Goal: Information Seeking & Learning: Learn about a topic

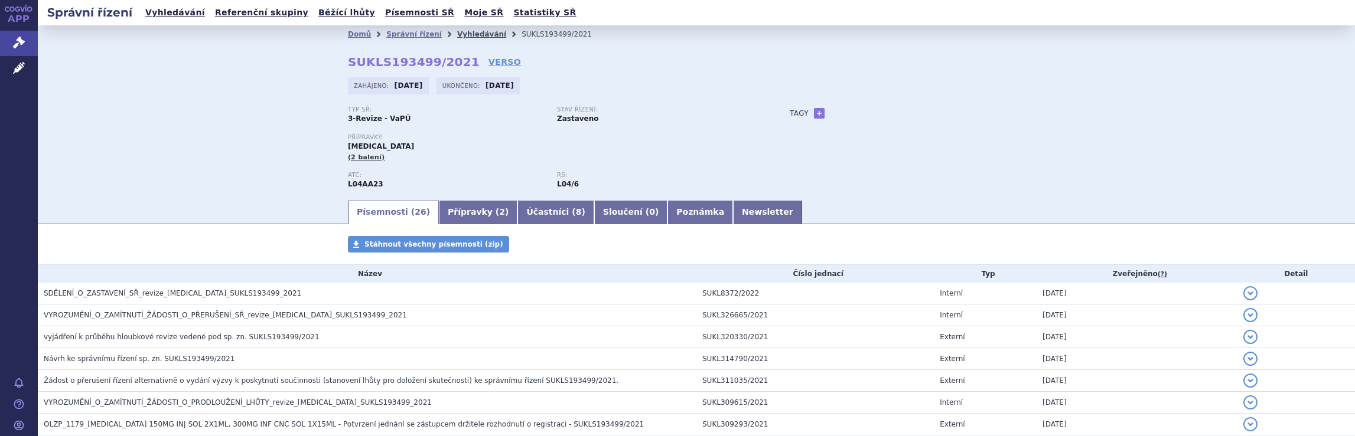
click at [466, 34] on link "Vyhledávání" at bounding box center [481, 34] width 49 height 8
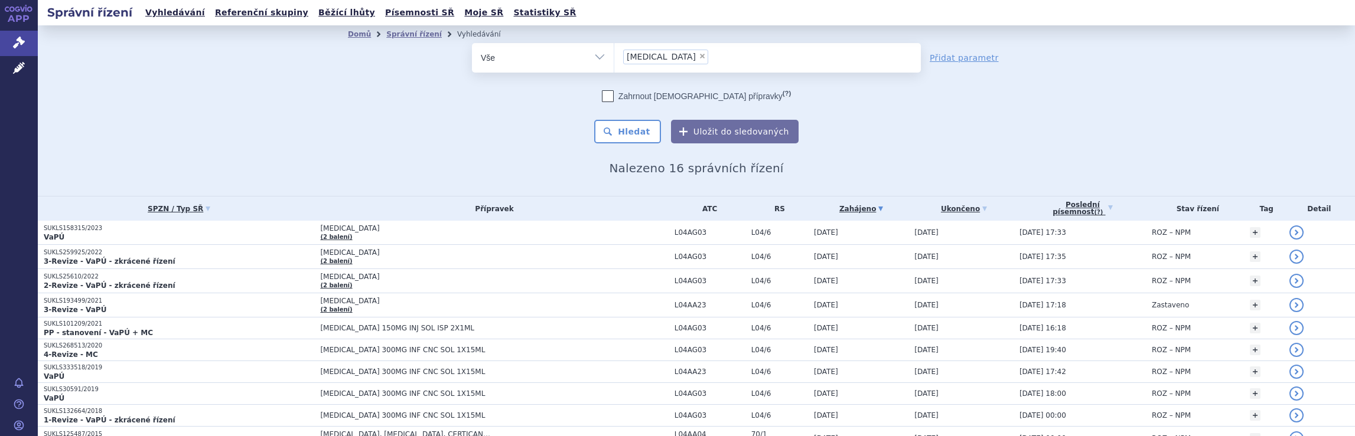
click at [689, 57] on ul "× Tysabri" at bounding box center [767, 56] width 306 height 26
click at [614, 57] on select "Tysabri" at bounding box center [614, 58] width 1 height 30
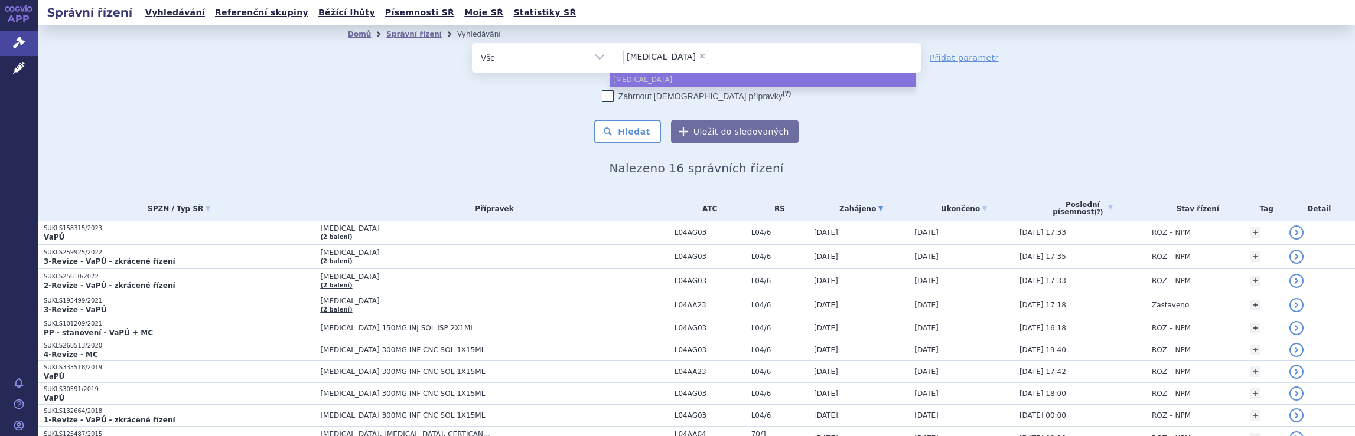
select select
type input "Tysabri"
type input "T"
type input "br"
type input "briu"
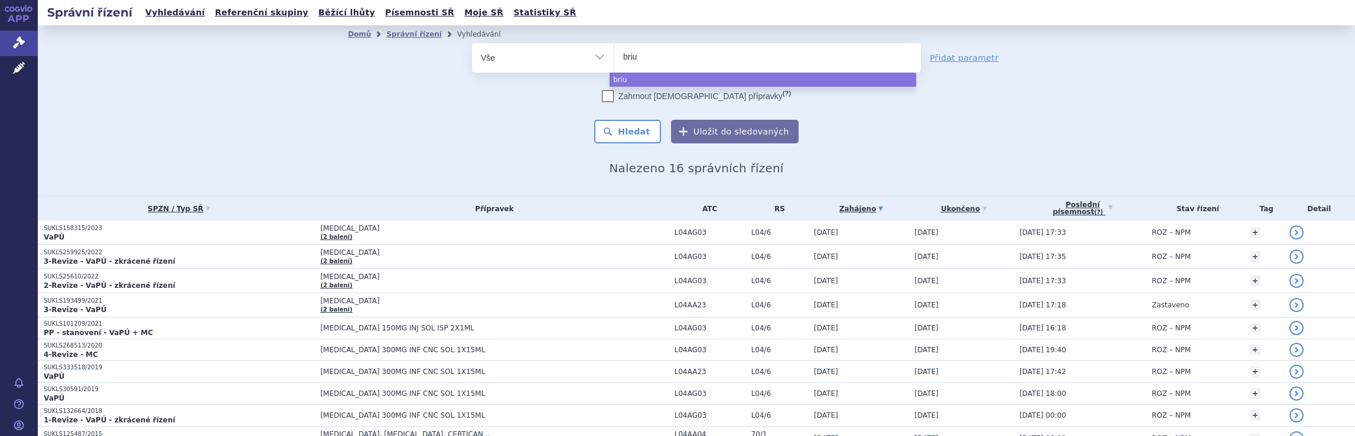
type input "brium"
type input "briumv"
type input "briumvi"
select select "briumvi"
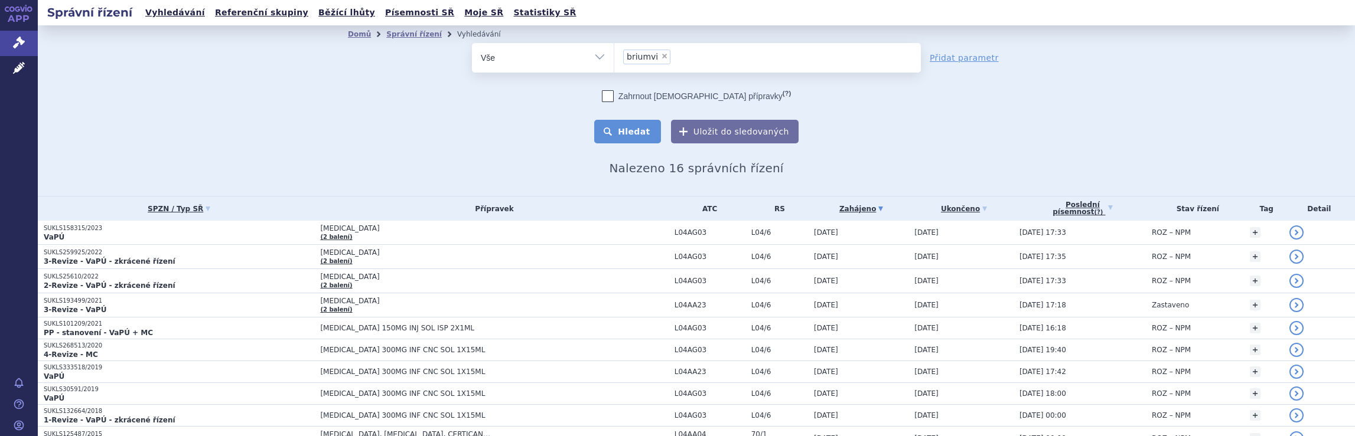
click at [629, 135] on button "Hledat" at bounding box center [627, 132] width 67 height 24
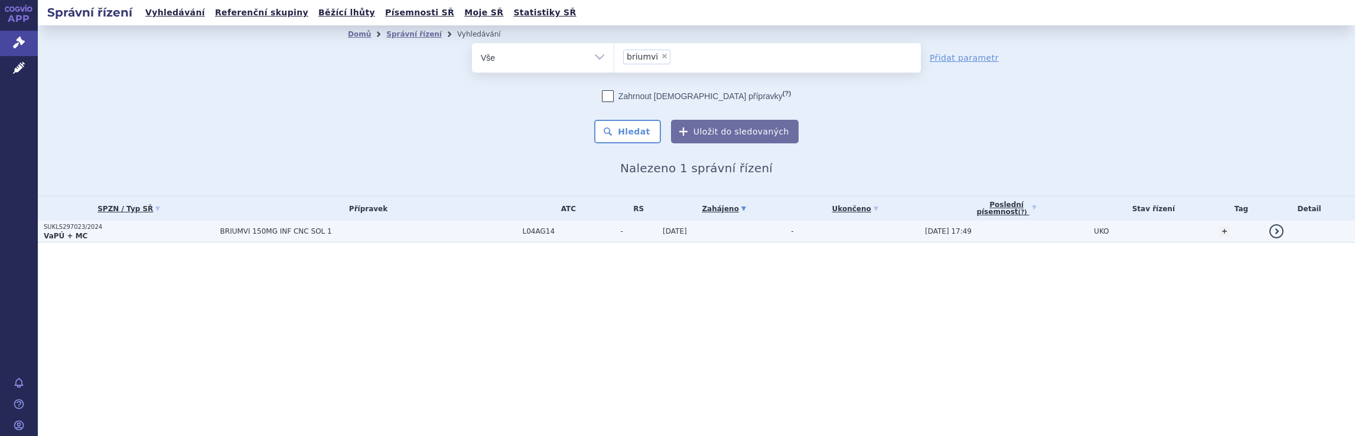
click at [422, 231] on span "BRIUMVI 150MG INF CNC SOL 1" at bounding box center [367, 231] width 295 height 8
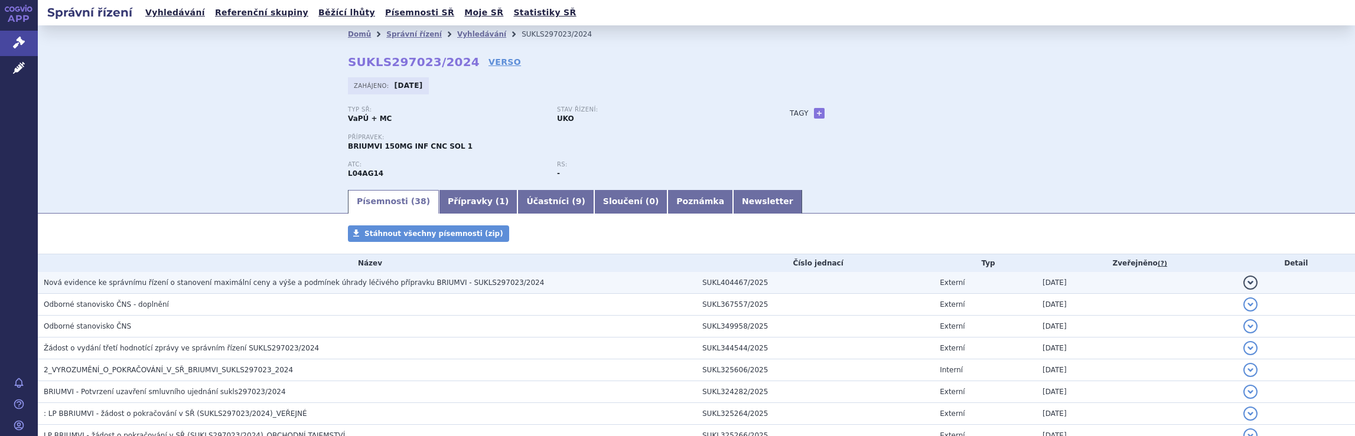
click at [394, 285] on span "Nová evidence ke správnímu řízení o stanovení maximální ceny a výše a podmínek …" at bounding box center [294, 283] width 500 height 8
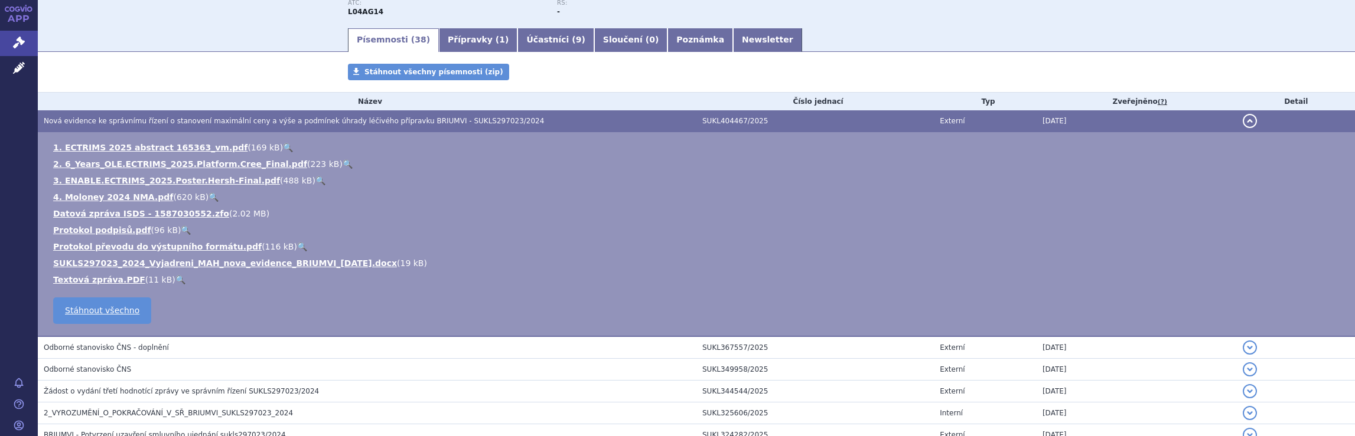
scroll to position [118, 0]
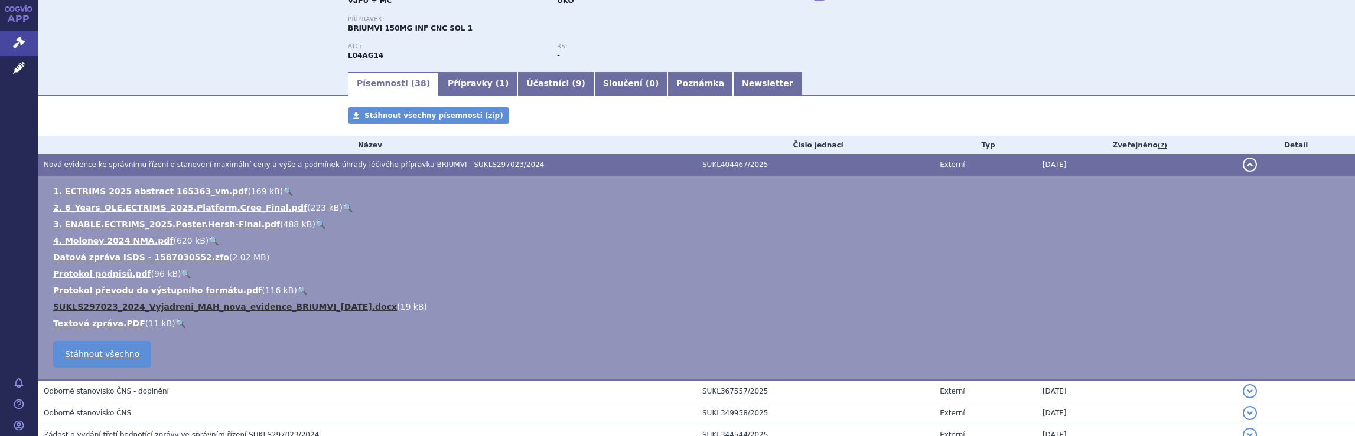
click at [224, 310] on link "SUKLS297023_2024_Vyjadreni_MAH_nova_evidence_BRIUMVI_[DATE].docx" at bounding box center [225, 306] width 344 height 9
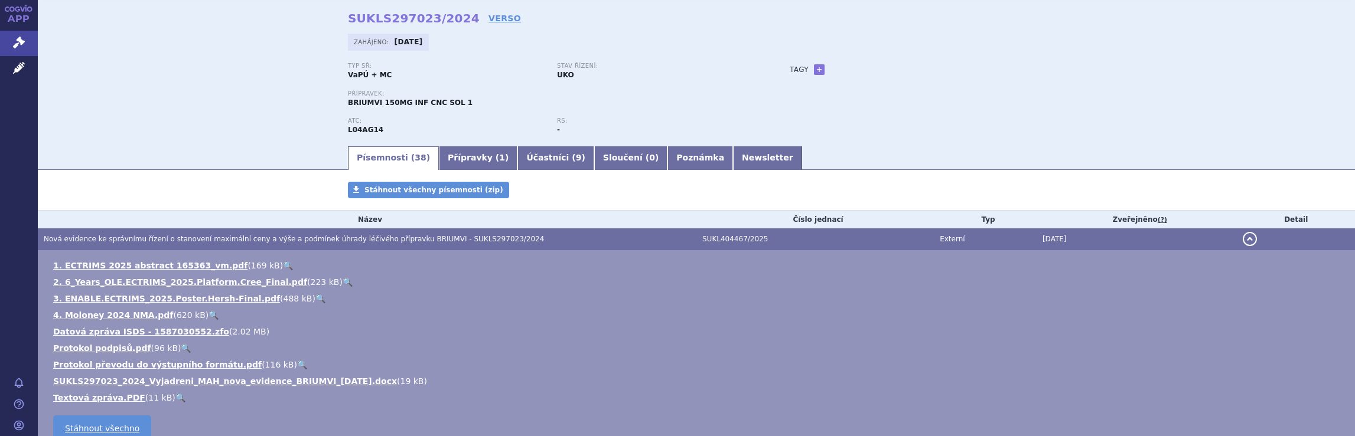
scroll to position [0, 0]
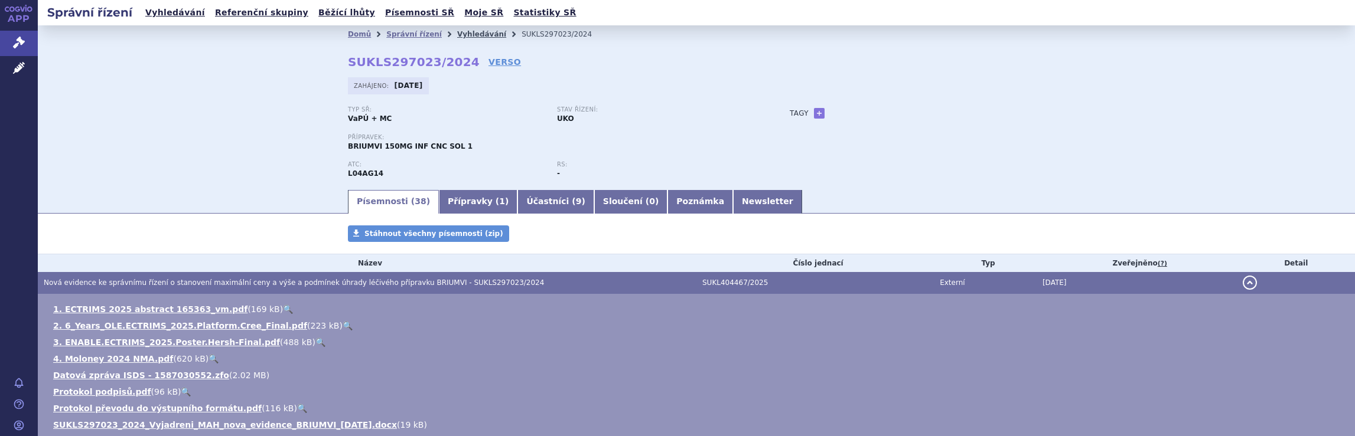
click at [462, 32] on link "Vyhledávání" at bounding box center [481, 34] width 49 height 8
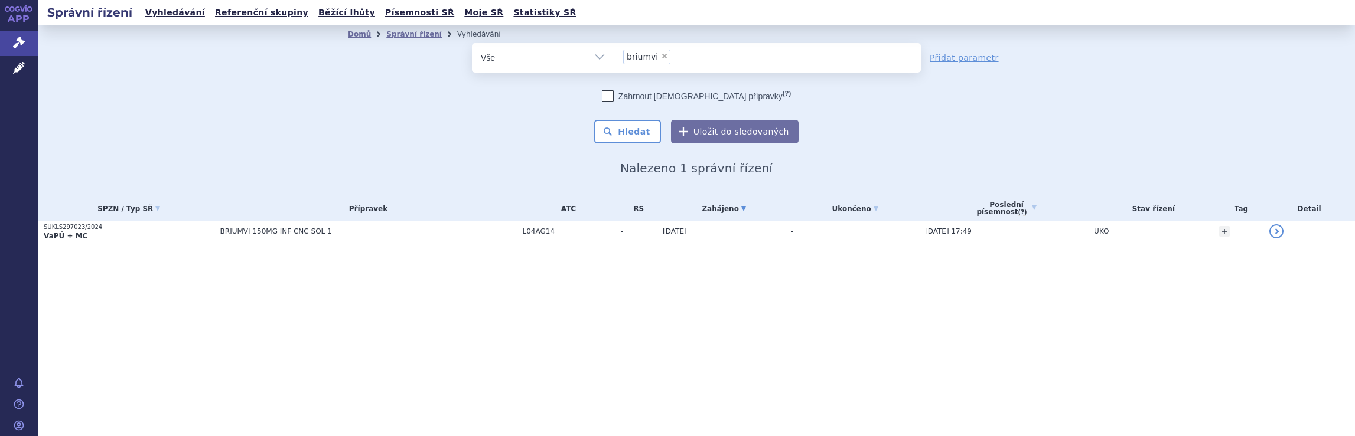
click at [699, 57] on ul "× briumvi" at bounding box center [767, 56] width 306 height 26
click at [614, 57] on select "briumvi" at bounding box center [614, 58] width 1 height 30
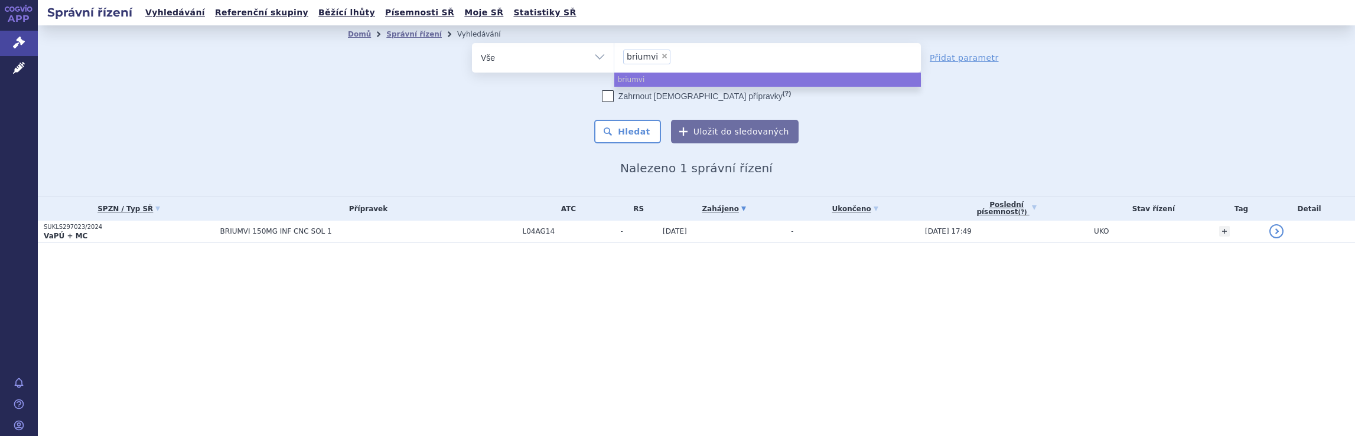
click at [674, 59] on input "briumvi × briumvi" at bounding box center [677, 56] width 6 height 15
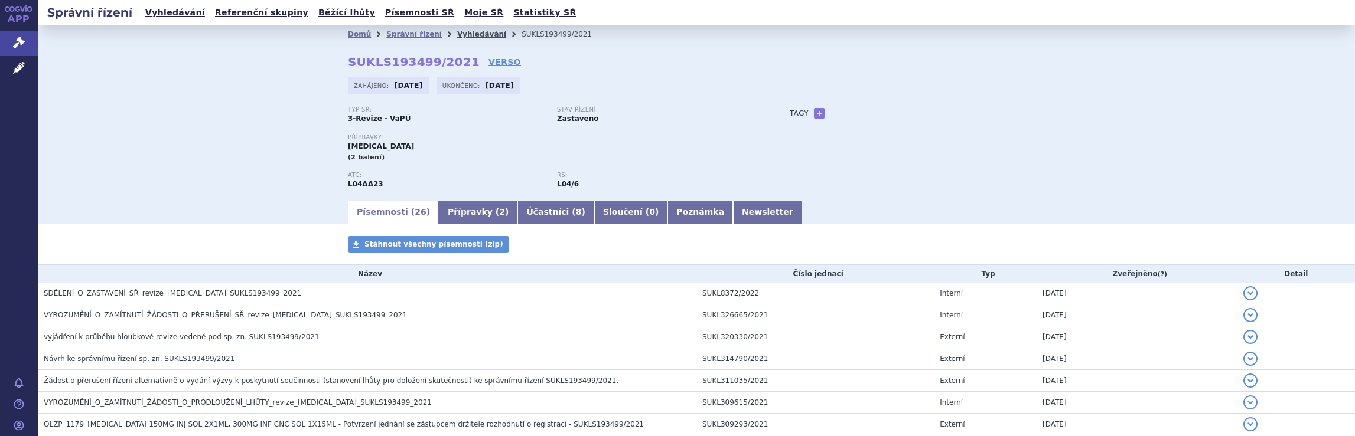
click at [461, 34] on link "Vyhledávání" at bounding box center [481, 34] width 49 height 8
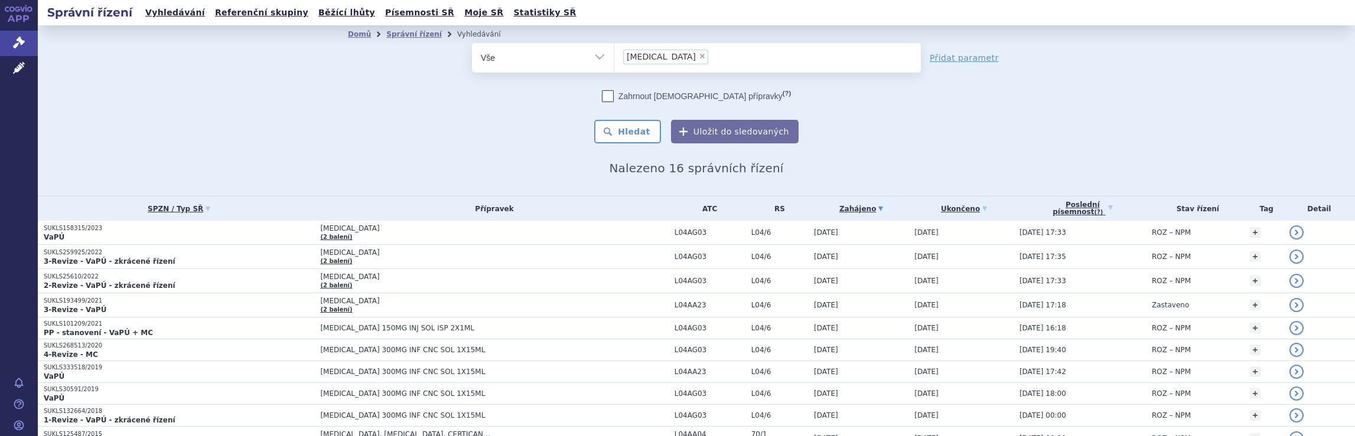
click at [680, 61] on ul "× Tysabri" at bounding box center [767, 56] width 306 height 26
click at [614, 61] on select "Tysabri" at bounding box center [614, 58] width 1 height 30
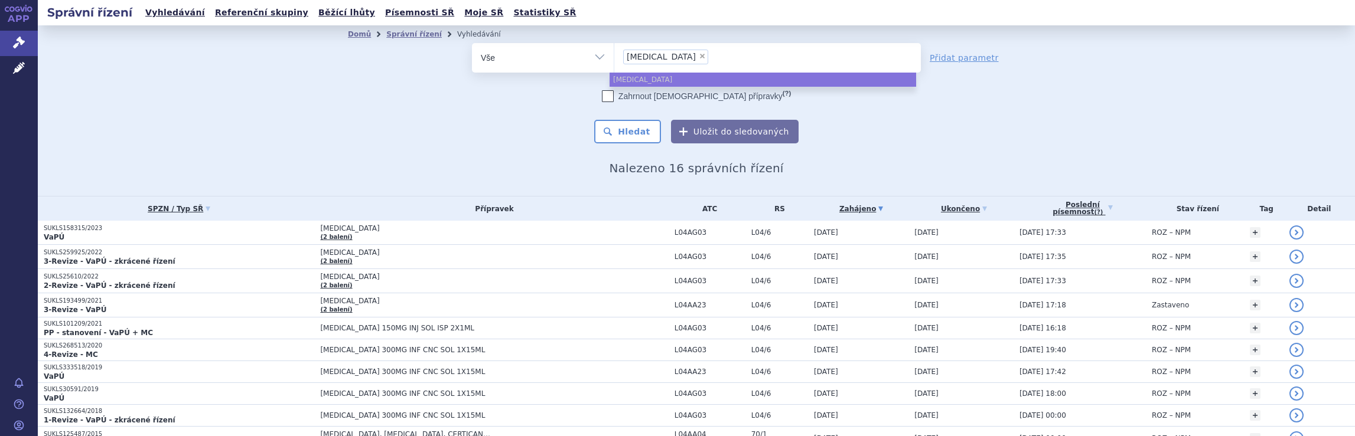
select select
type input "Tysabri"
type input "Ty"
type input "T"
type input "na"
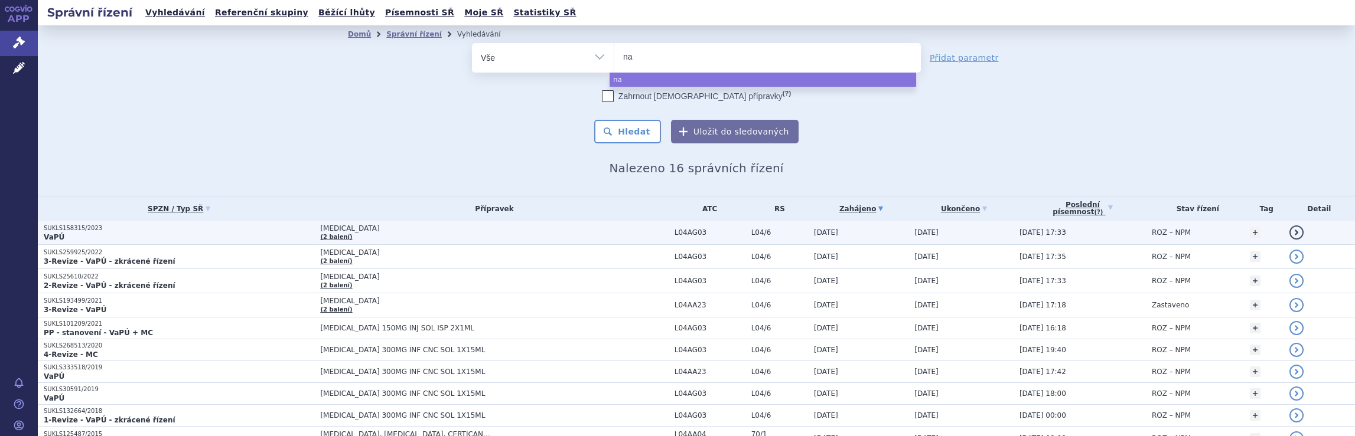
type input "nat"
type input "nata"
type input "natal"
type input "natali"
type input "natalizu"
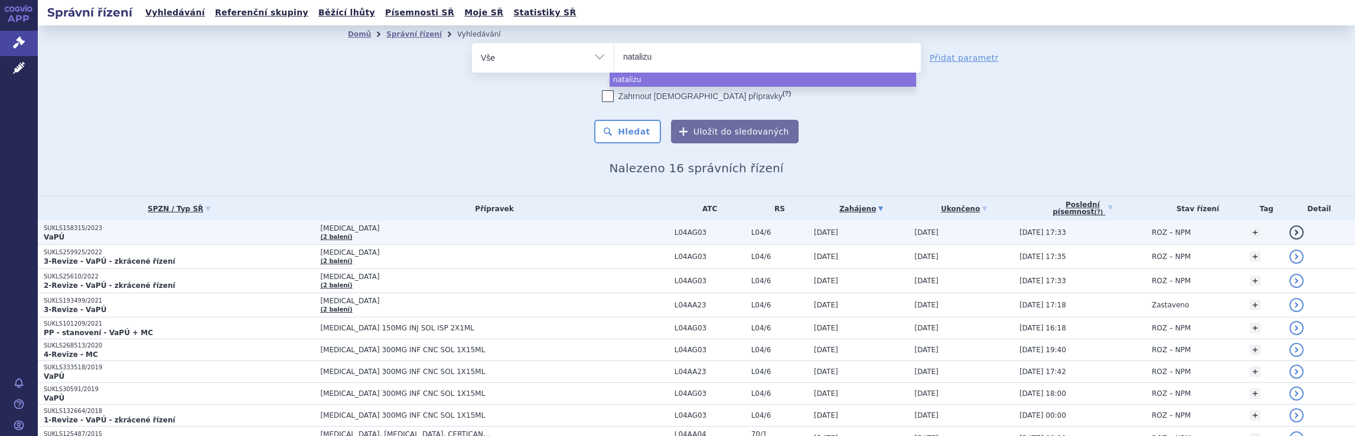
type input "natalizum"
type input "natalizuma"
type input "natalizuman"
type input "natalizuma"
type input "natalizumab"
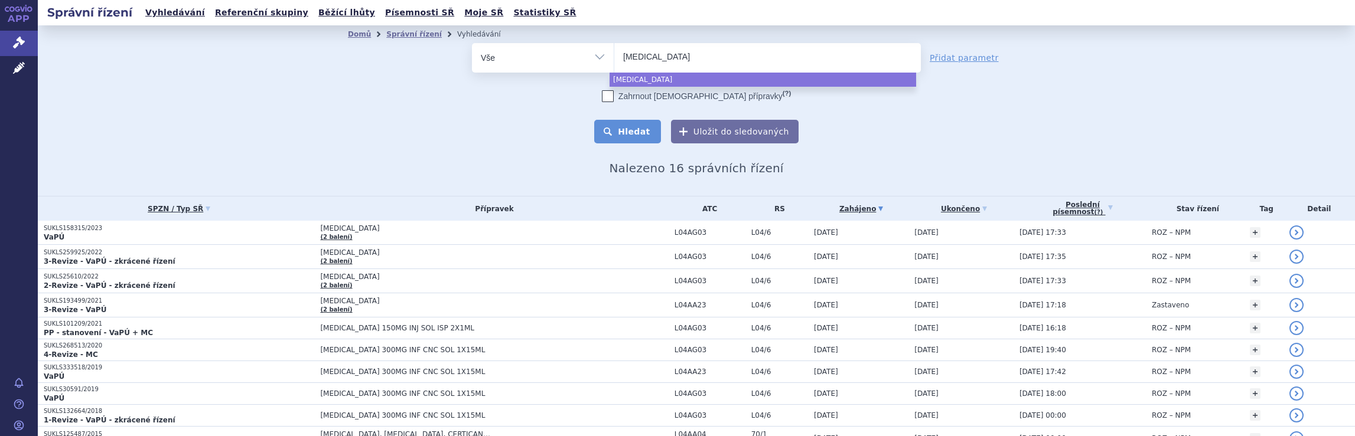
select select "natalizumab"
click at [652, 136] on button "Hledat" at bounding box center [627, 132] width 67 height 24
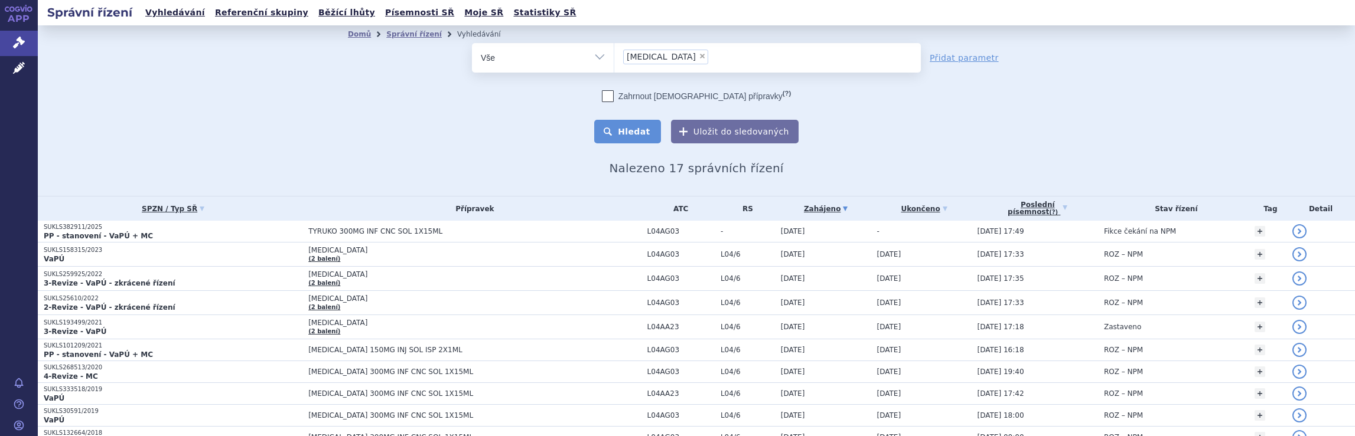
click at [635, 135] on button "Hledat" at bounding box center [627, 132] width 67 height 24
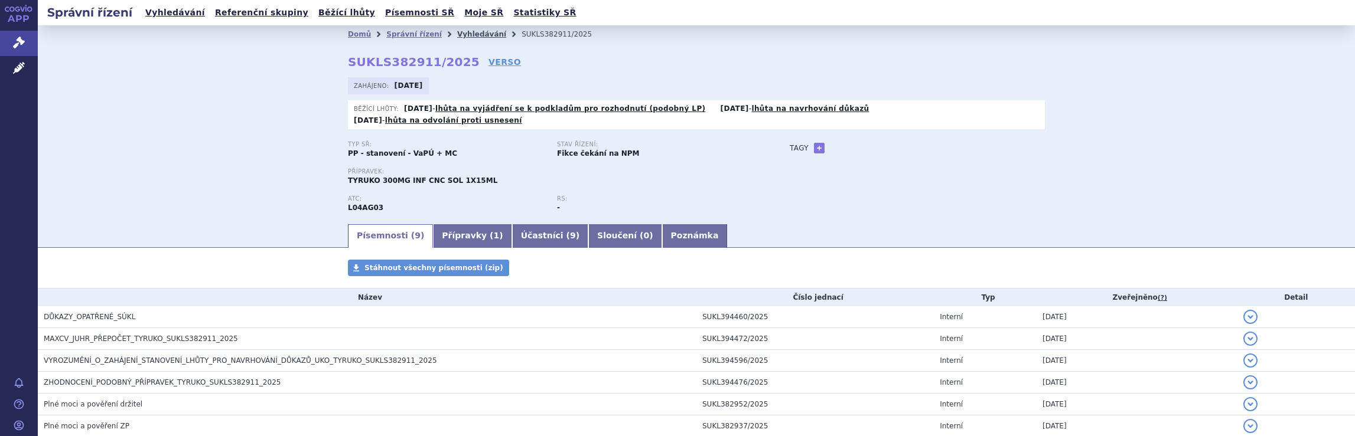
click at [461, 35] on link "Vyhledávání" at bounding box center [481, 34] width 49 height 8
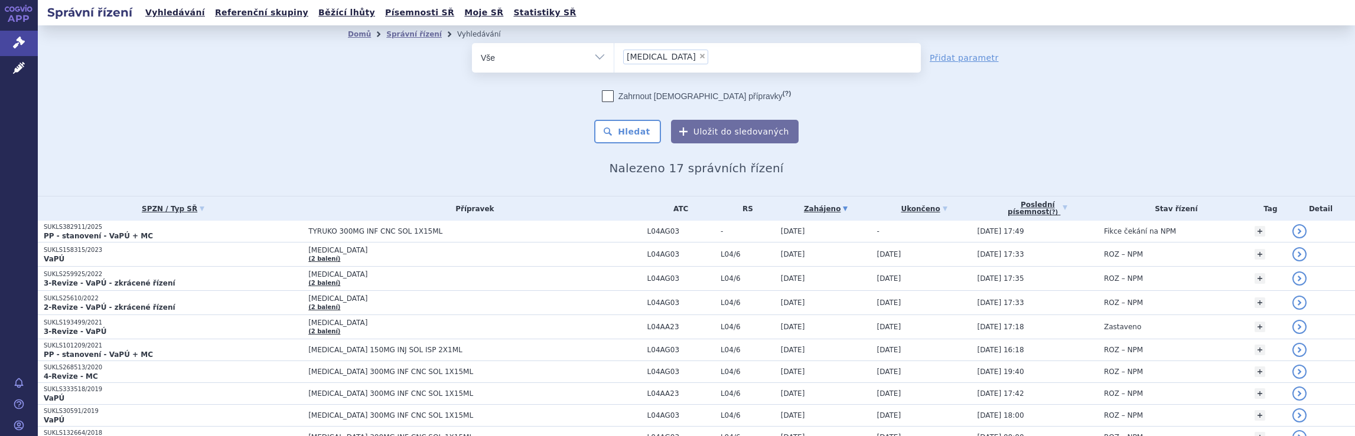
click at [714, 58] on ul "× [MEDICAL_DATA]" at bounding box center [767, 56] width 306 height 26
click at [614, 58] on select "natalizumab" at bounding box center [614, 58] width 1 height 30
click at [680, 58] on ul "× natalizumab" at bounding box center [767, 56] width 306 height 26
click at [614, 58] on select "natalizumab" at bounding box center [614, 58] width 1 height 30
select select
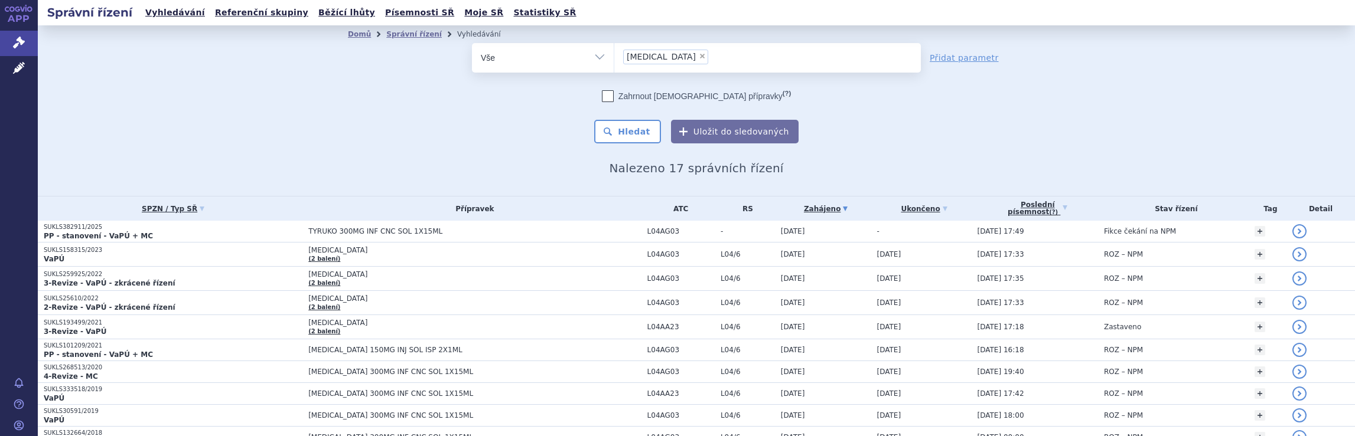
type input "natalizumab"
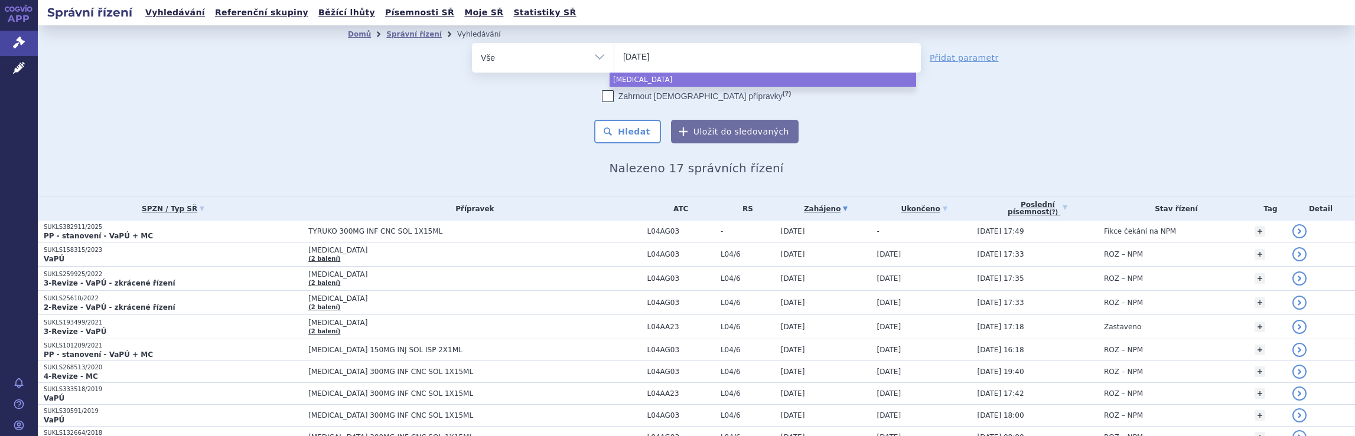
type input "nata"
type input "n"
type input "di"
type input "dim"
type input "dima"
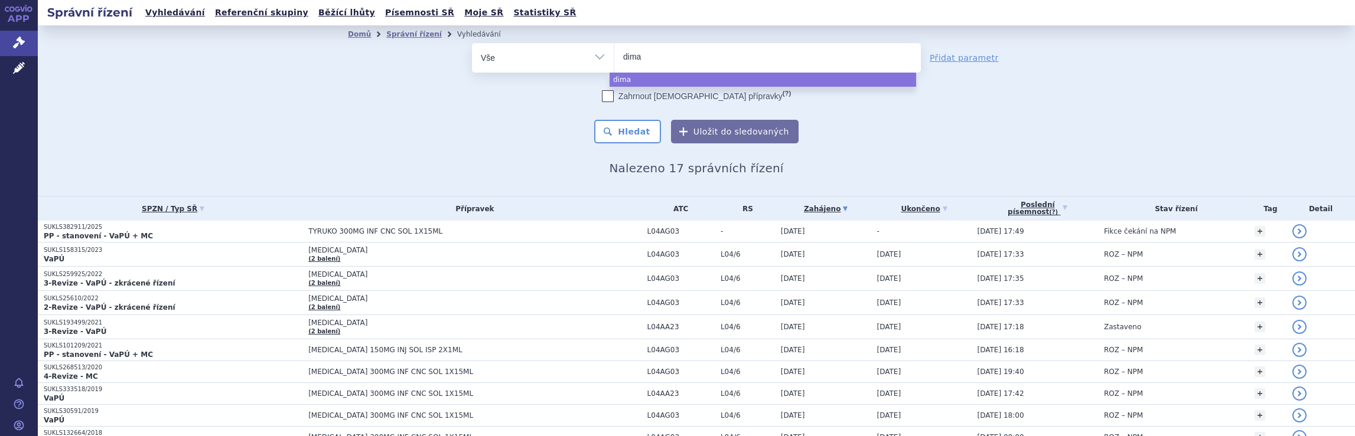
type input "dim"
type input "dime"
type input "dimet"
type input "dimethy"
type input "dimethyl"
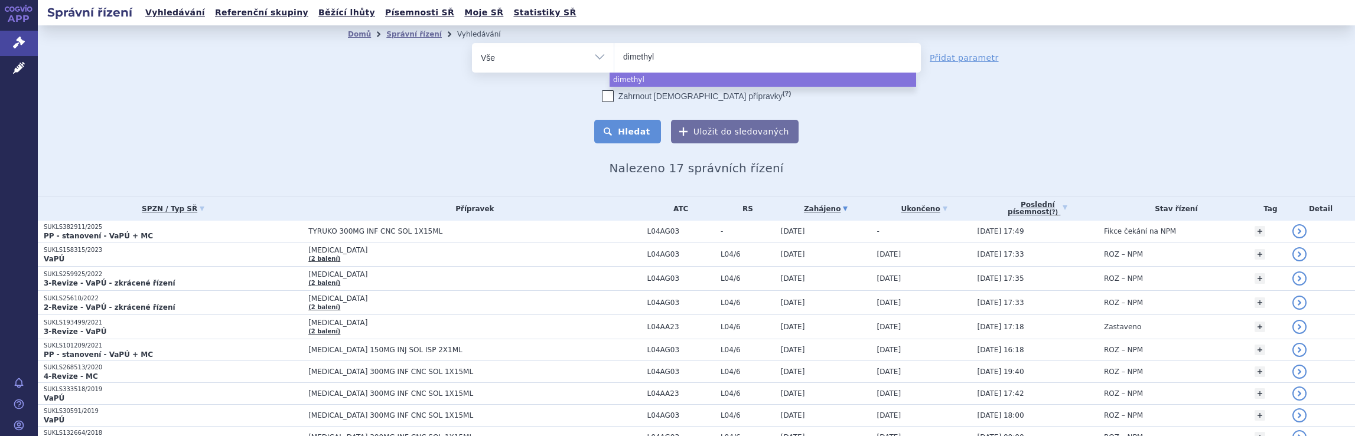
select select "dimethyl"
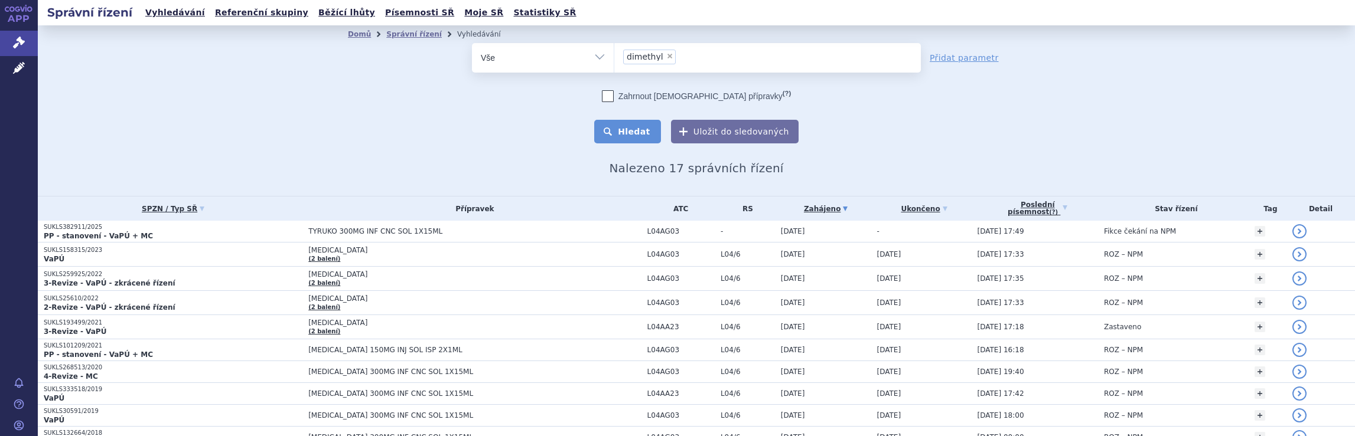
click at [627, 133] on button "Hledat" at bounding box center [627, 132] width 67 height 24
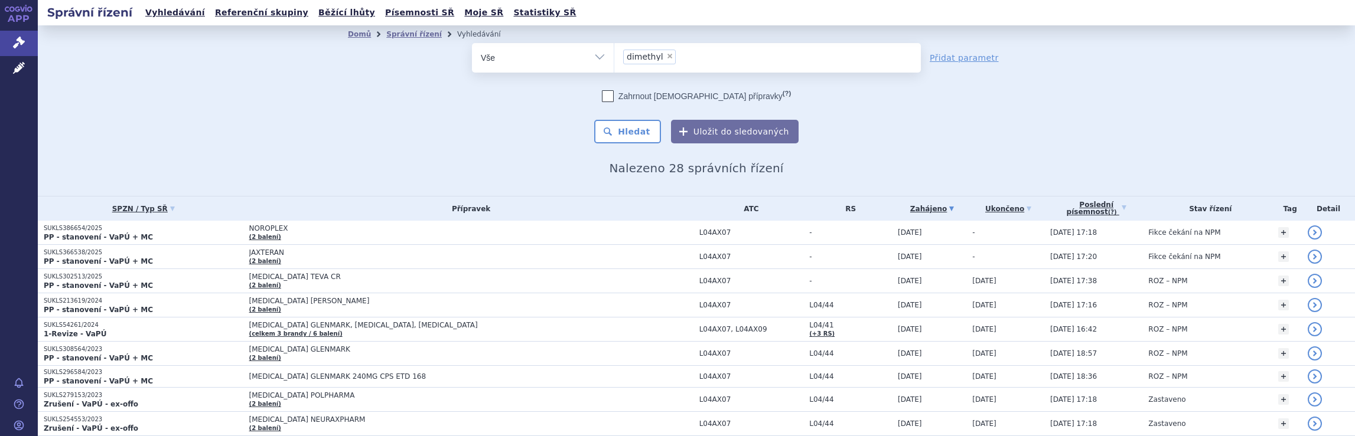
click at [684, 56] on ul "× dimethyl" at bounding box center [767, 56] width 306 height 26
click at [614, 56] on select "dimethyl" at bounding box center [614, 58] width 1 height 30
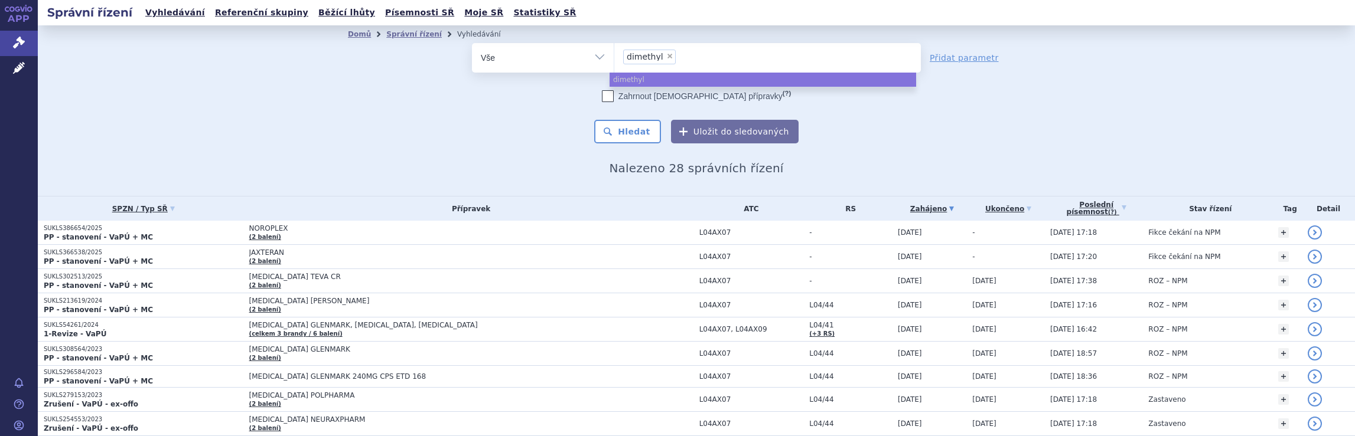
select select
type input "dimethyl"
type input "d"
type input "sky"
type input "skyc"
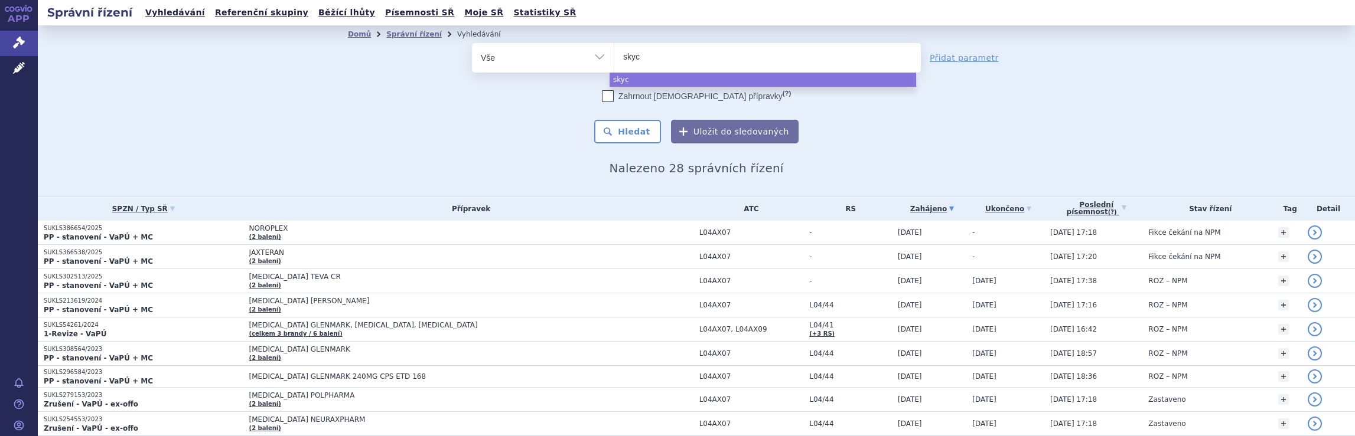
type input "skycl"
type input "skycla"
type input "skyclar"
type input "skyclarys"
select select "skyclarys"
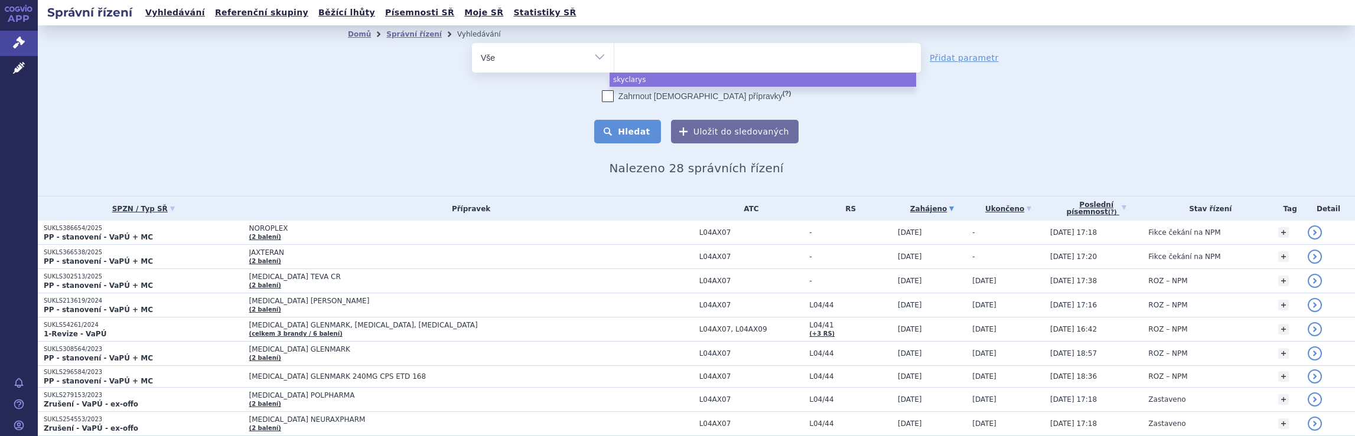
click at [635, 133] on button "Hledat" at bounding box center [627, 132] width 67 height 24
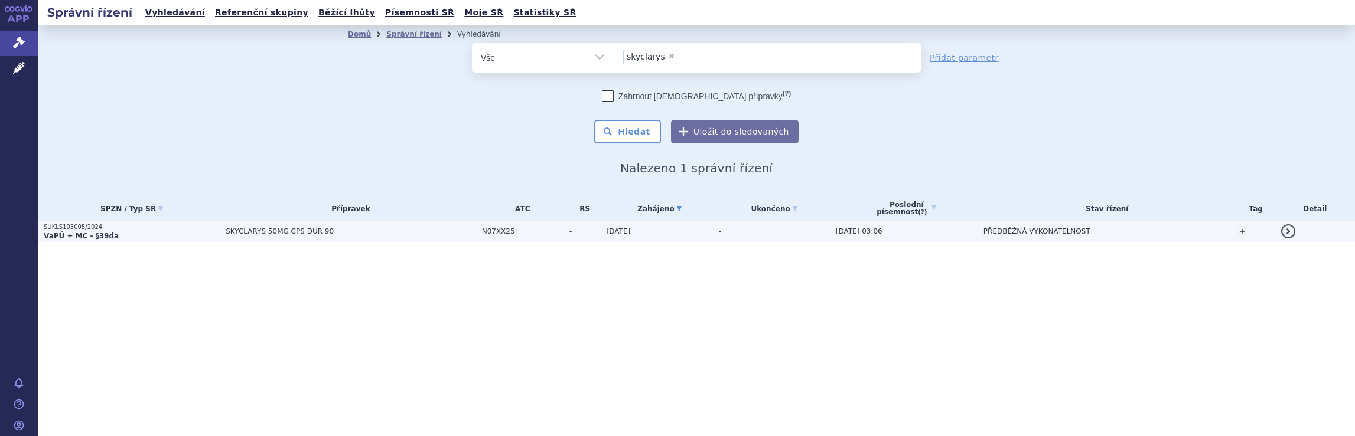
click at [391, 231] on span "SKYCLARYS 50MG CPS DUR 90" at bounding box center [351, 231] width 250 height 8
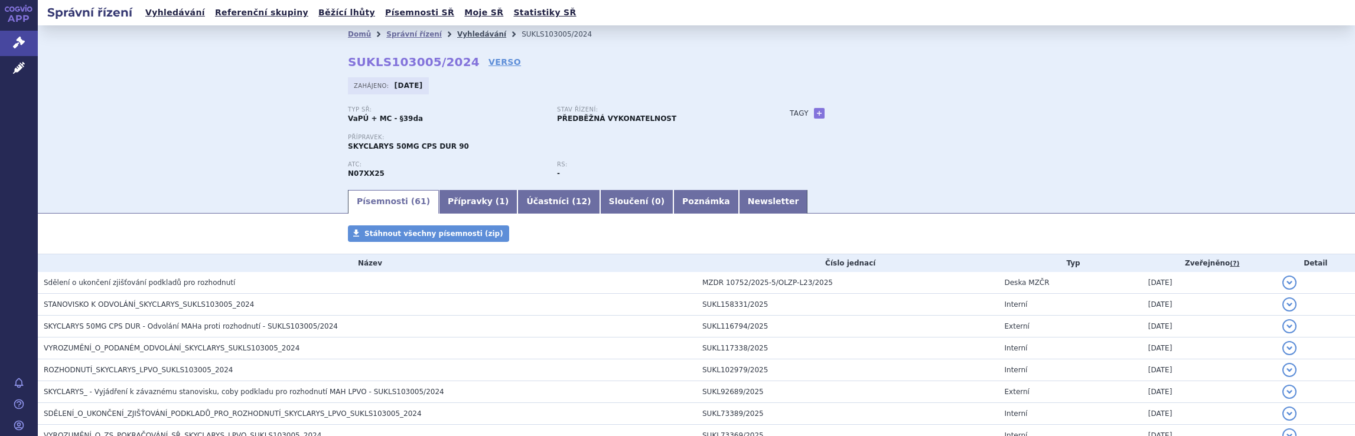
click at [457, 35] on link "Vyhledávání" at bounding box center [481, 34] width 49 height 8
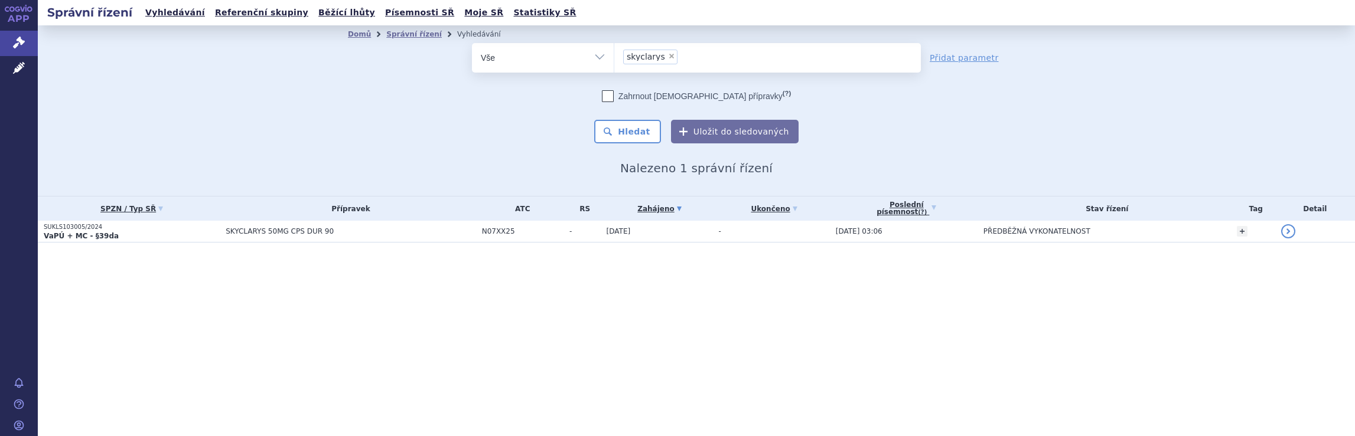
click at [685, 58] on ul "× skyclarys" at bounding box center [767, 56] width 306 height 26
click at [614, 58] on select "skyclarys" at bounding box center [614, 58] width 1 height 30
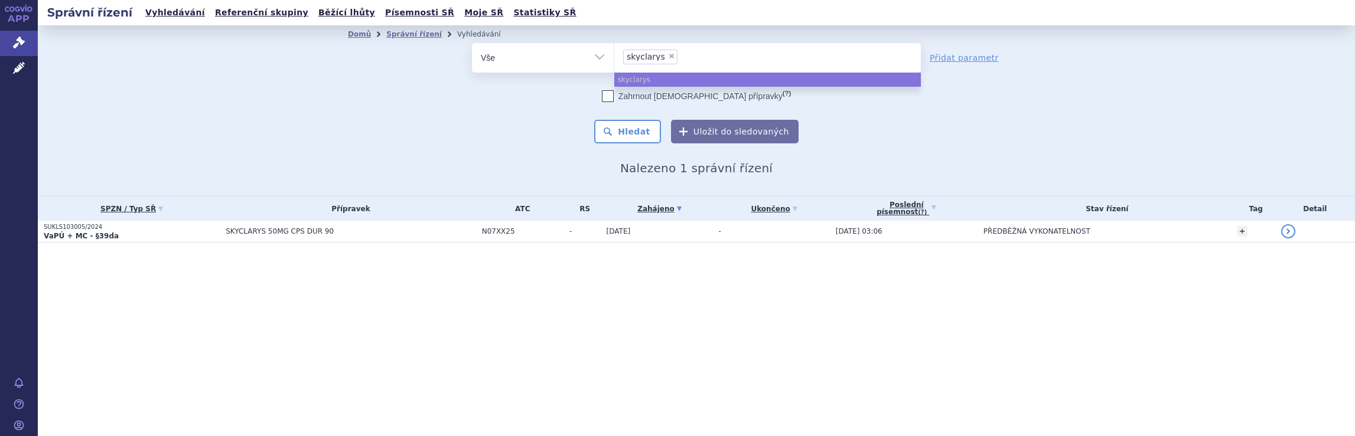
select select
type input "skyclarys"
type input "skyc"
type input "s"
type input "qq"
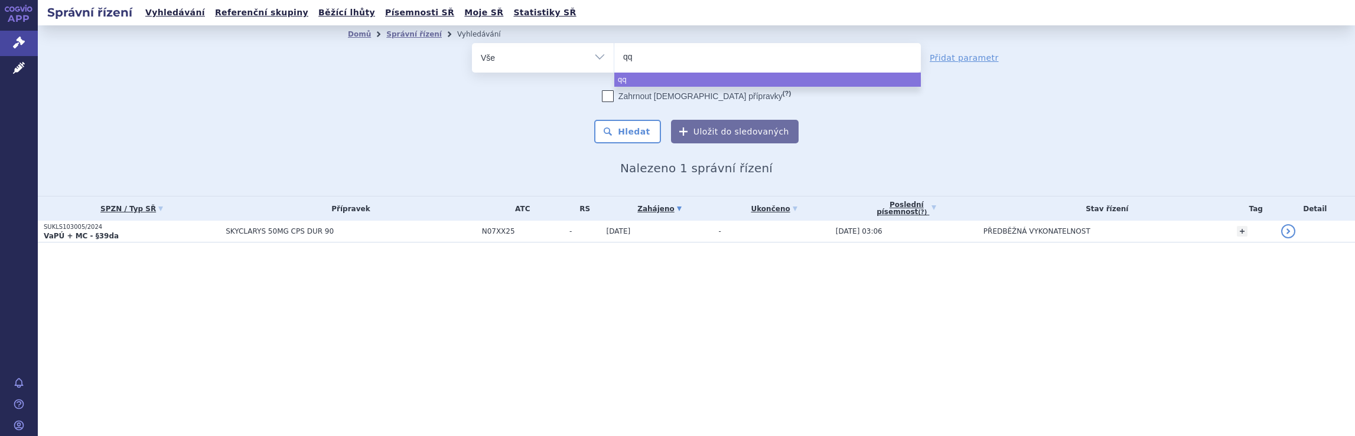
type input "qql"
type input "qqls"
type input "qq"
type input "q"
type input "qq"
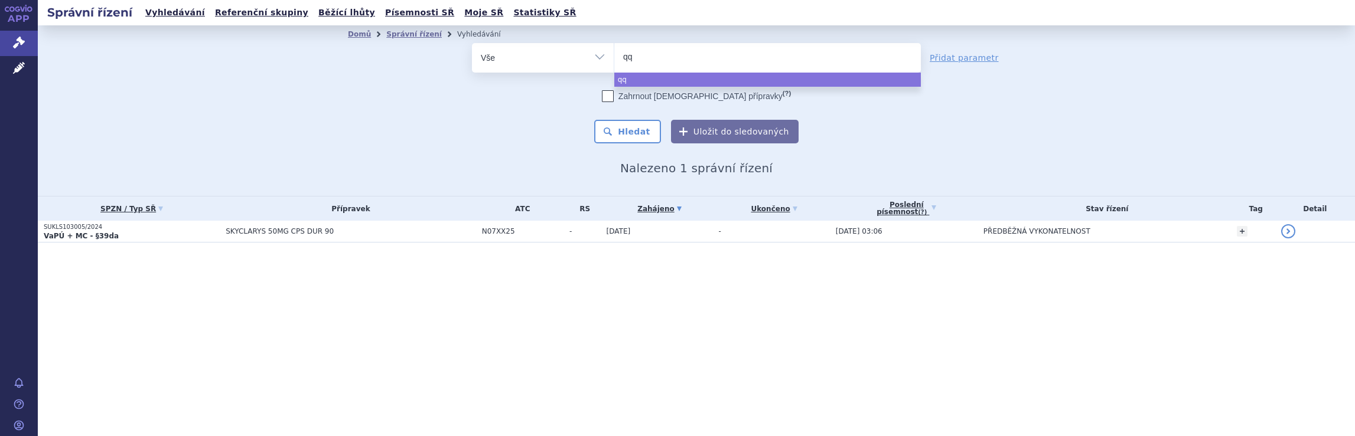
type input "q"
type input "qa"
type input "qals"
type input "qalso"
type input "qalsod"
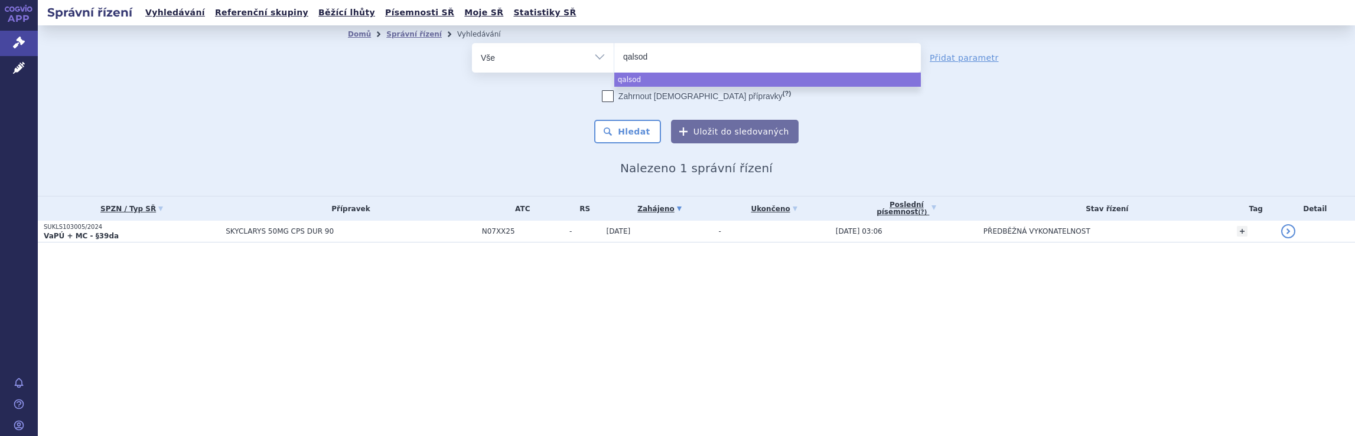
type input "qalsody"
select select "qalsody"
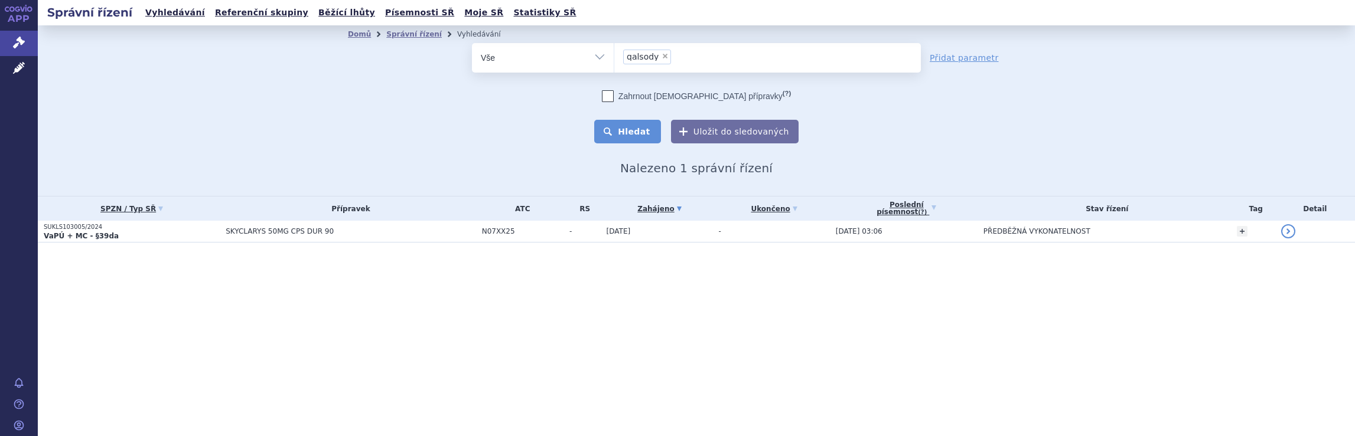
click at [638, 133] on button "Hledat" at bounding box center [627, 132] width 67 height 24
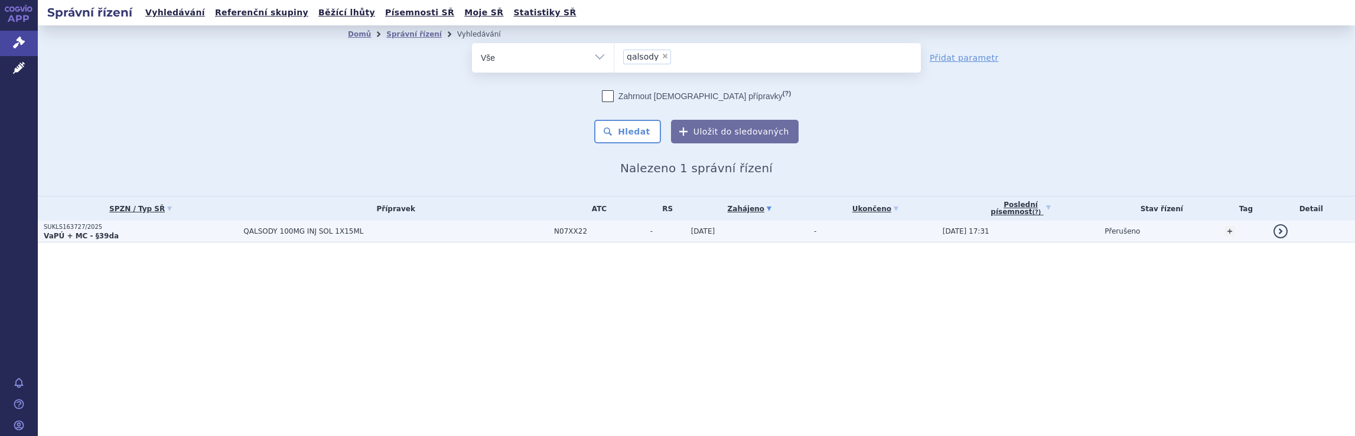
click at [465, 231] on span "QALSODY 100MG INJ SOL 1X15ML" at bounding box center [390, 231] width 295 height 8
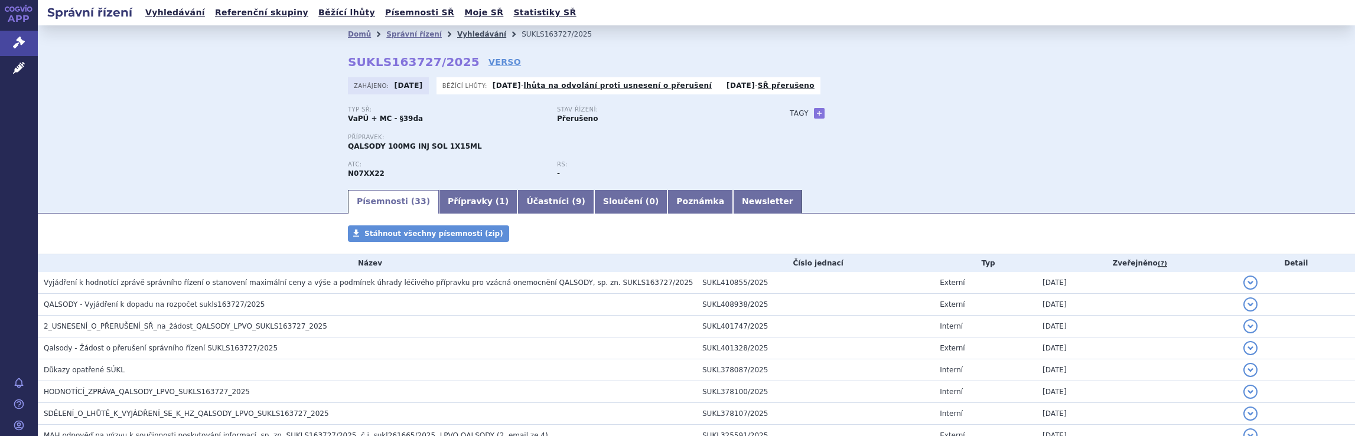
click at [465, 33] on link "Vyhledávání" at bounding box center [481, 34] width 49 height 8
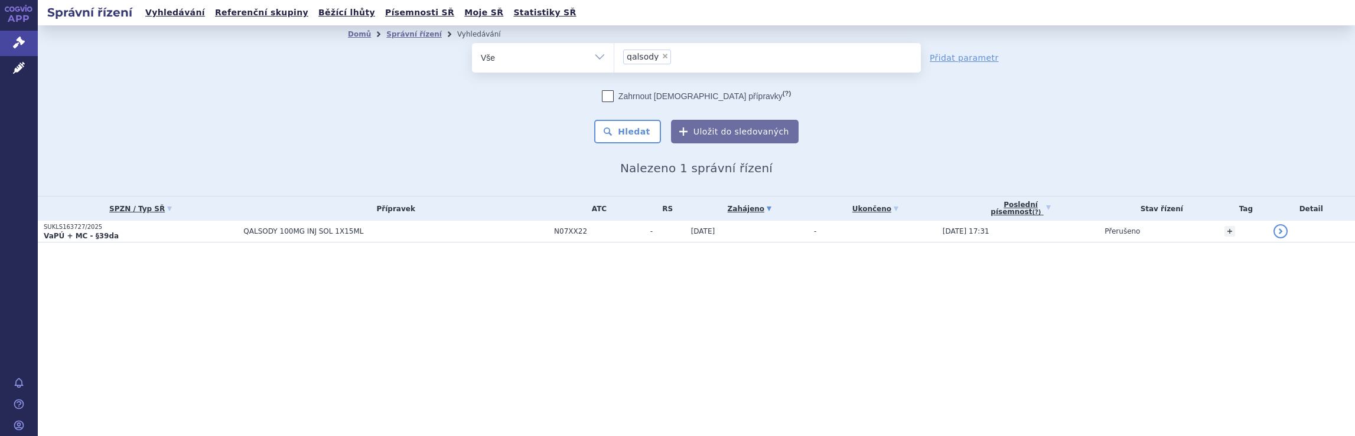
click at [681, 64] on ul "× qalsody" at bounding box center [767, 56] width 306 height 26
click at [614, 64] on select "qalsody" at bounding box center [614, 58] width 1 height 30
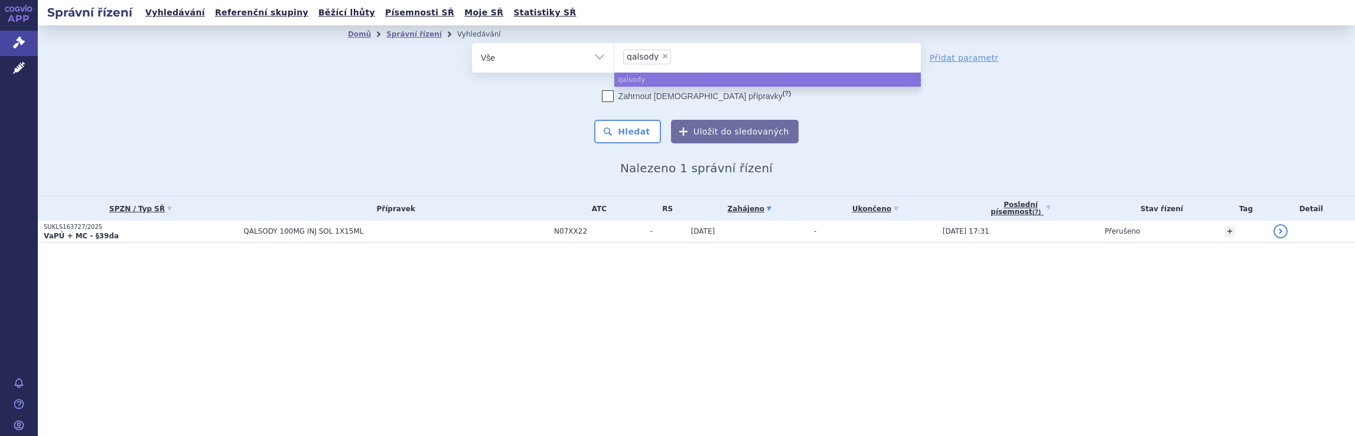
select select
type input "qalsody"
type input "qa"
type input "q"
type input "sp"
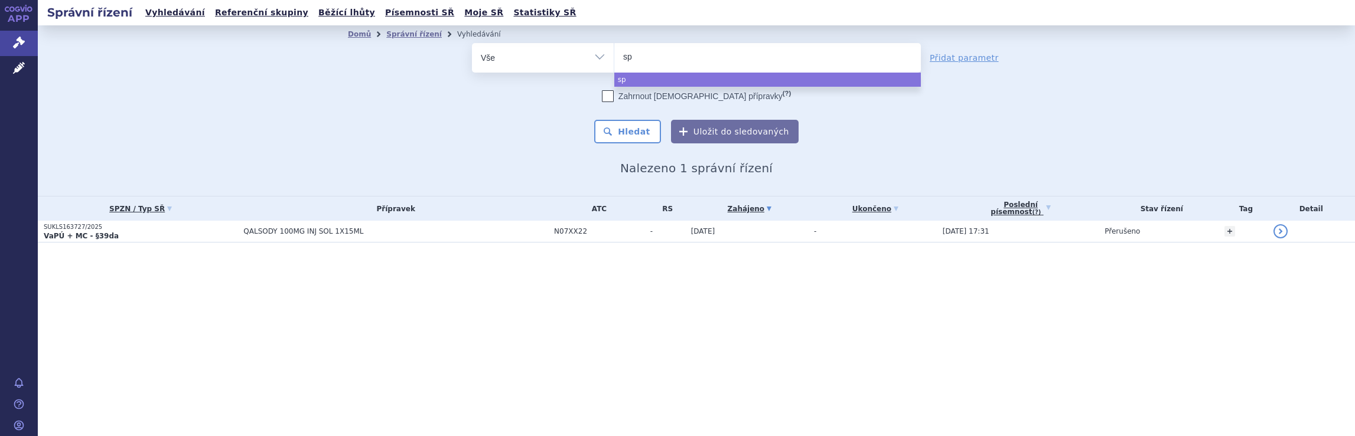
type input "spi"
type input "spin"
type input "spinr"
type input "spinra"
type input "spinraz"
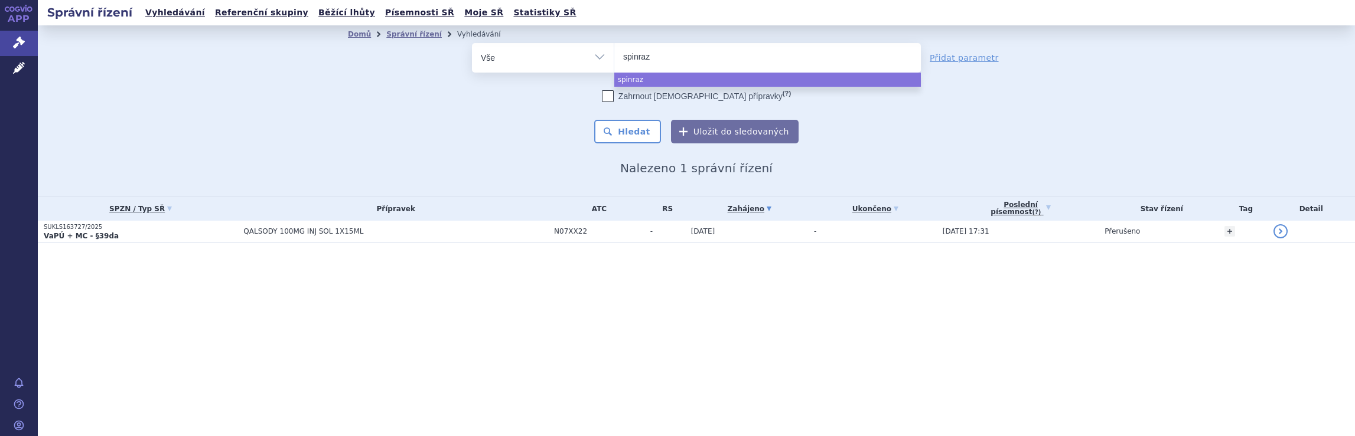
type input "spinraza"
select select "spinraza"
click at [645, 134] on button "Hledat" at bounding box center [627, 132] width 67 height 24
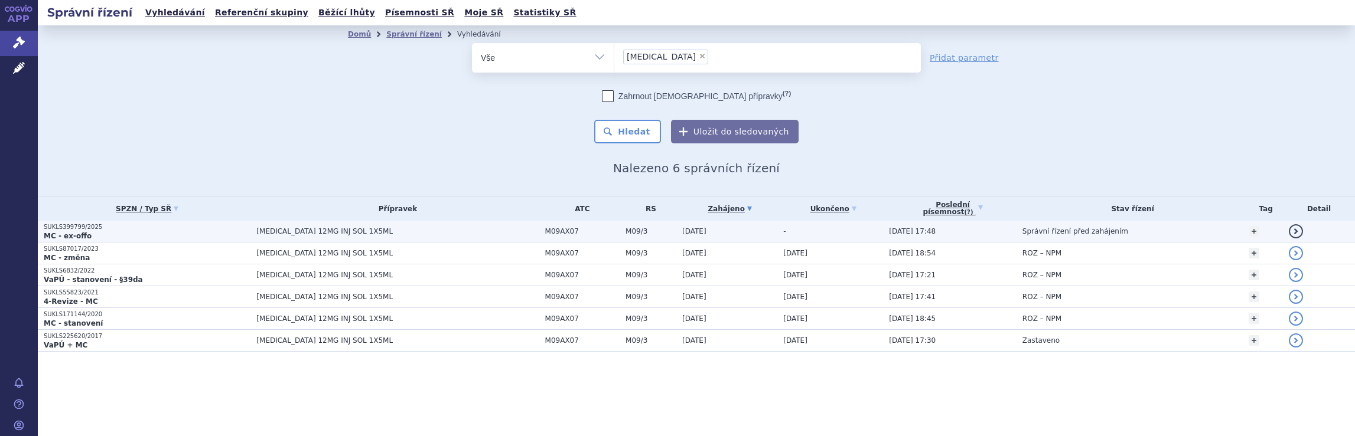
click at [430, 229] on span "[MEDICAL_DATA] 12MG INJ SOL 1X5ML" at bounding box center [397, 231] width 282 height 8
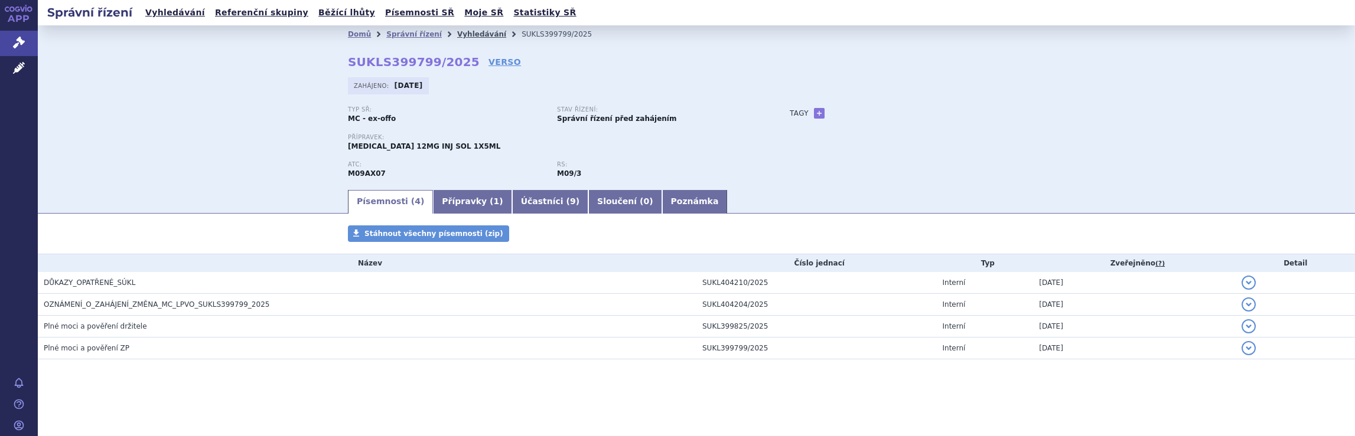
click at [468, 31] on link "Vyhledávání" at bounding box center [481, 34] width 49 height 8
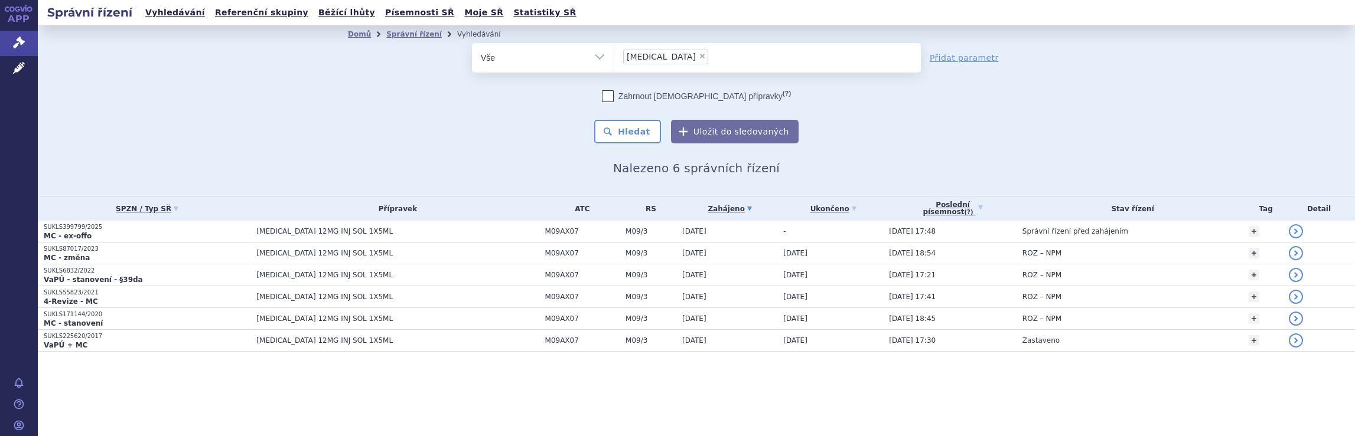
click at [693, 66] on ul "× [MEDICAL_DATA]" at bounding box center [767, 56] width 306 height 26
click at [614, 66] on select "[MEDICAL_DATA]" at bounding box center [614, 58] width 1 height 30
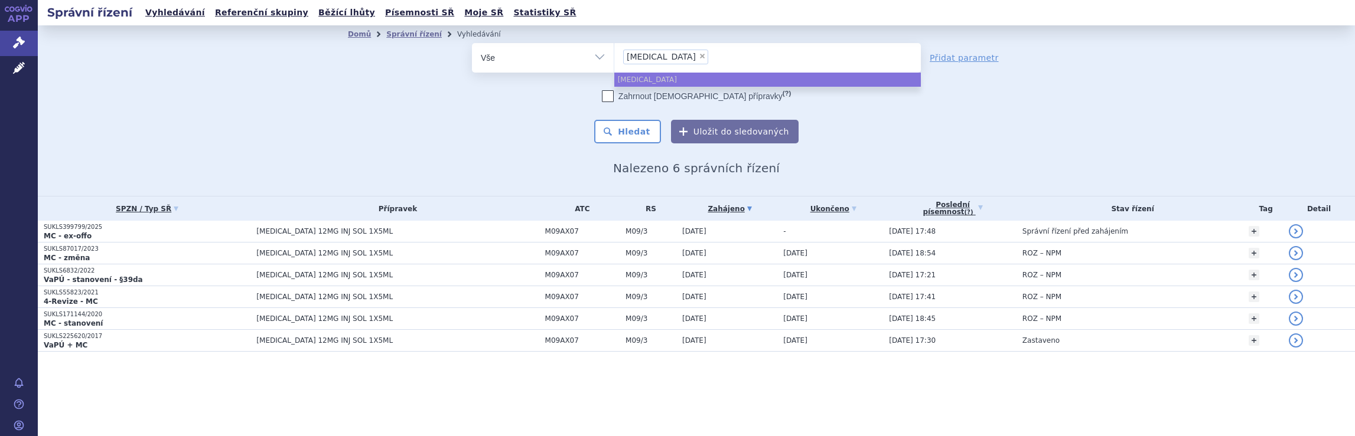
select select
type input "spinraza"
type input "s"
type input "av"
type input "avo"
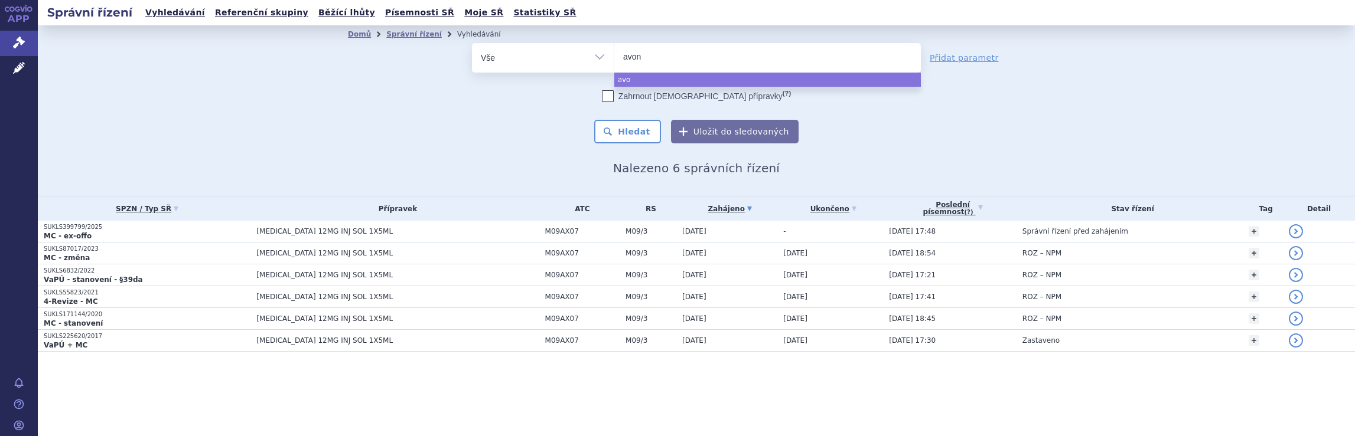
type input "avone"
type input "avonex"
select select "[MEDICAL_DATA]"
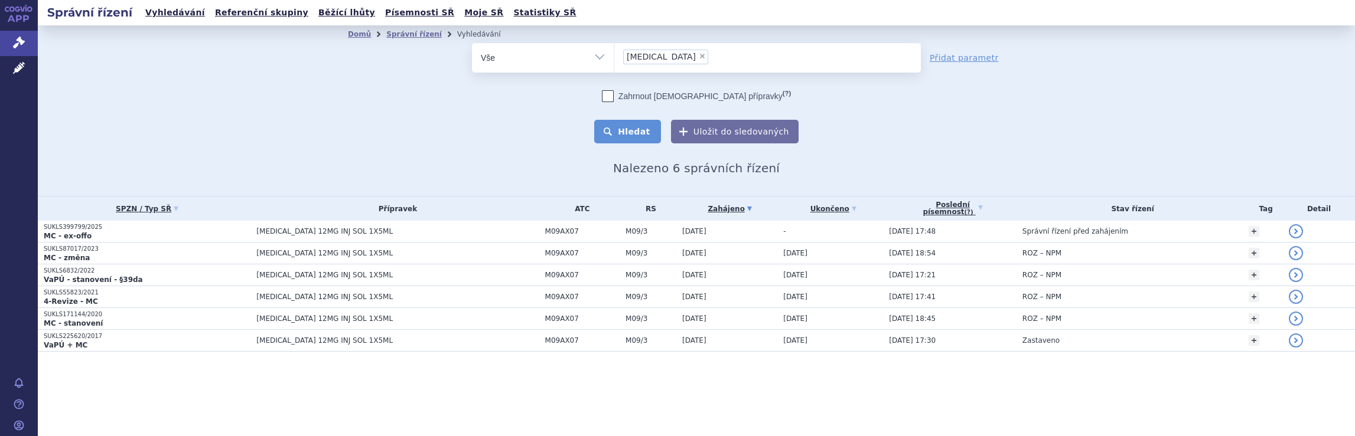
click at [638, 135] on button "Hledat" at bounding box center [627, 132] width 67 height 24
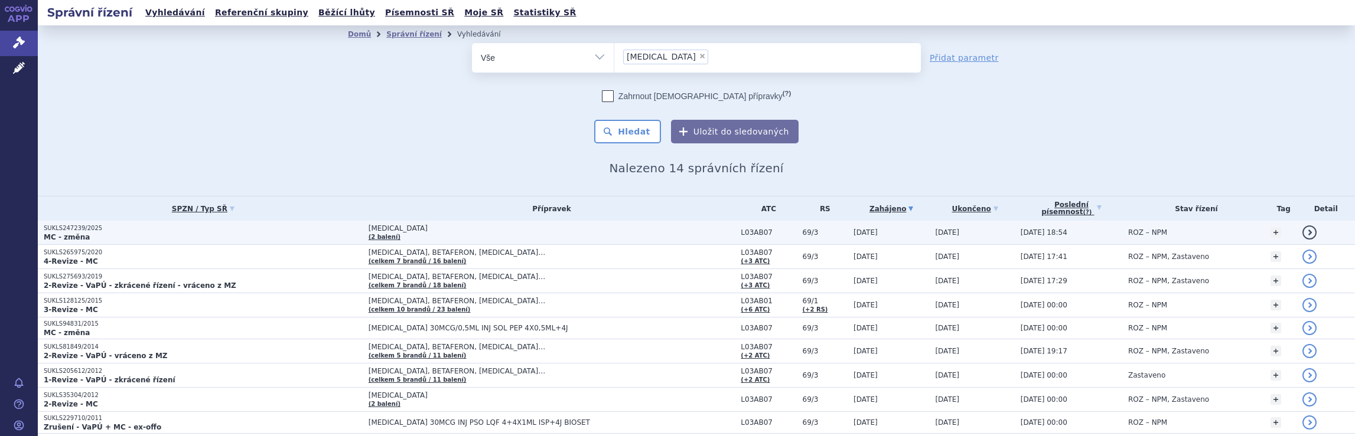
click at [577, 234] on td "[MEDICAL_DATA] (2 balení)" at bounding box center [549, 233] width 373 height 24
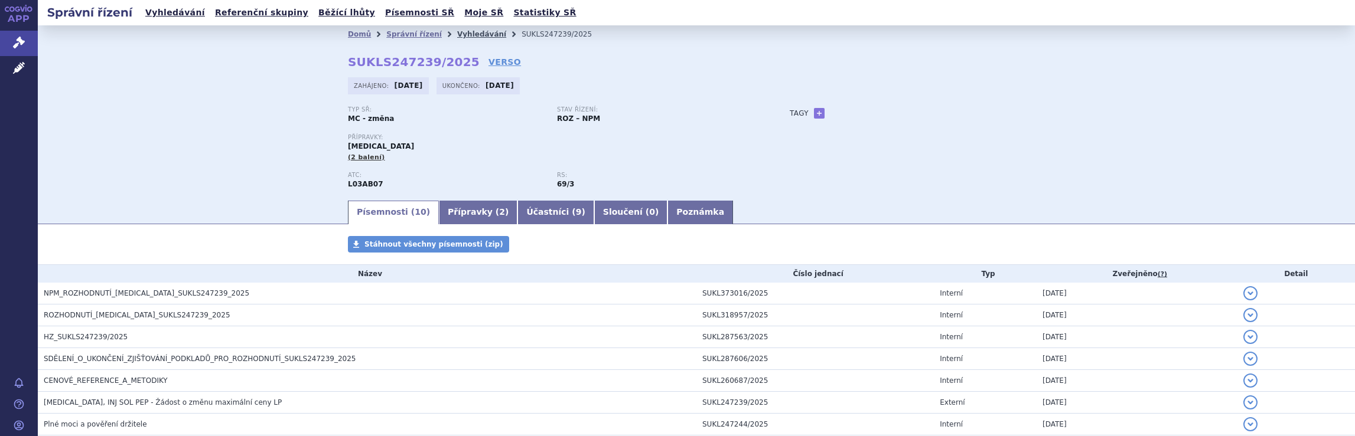
click at [459, 32] on link "Vyhledávání" at bounding box center [481, 34] width 49 height 8
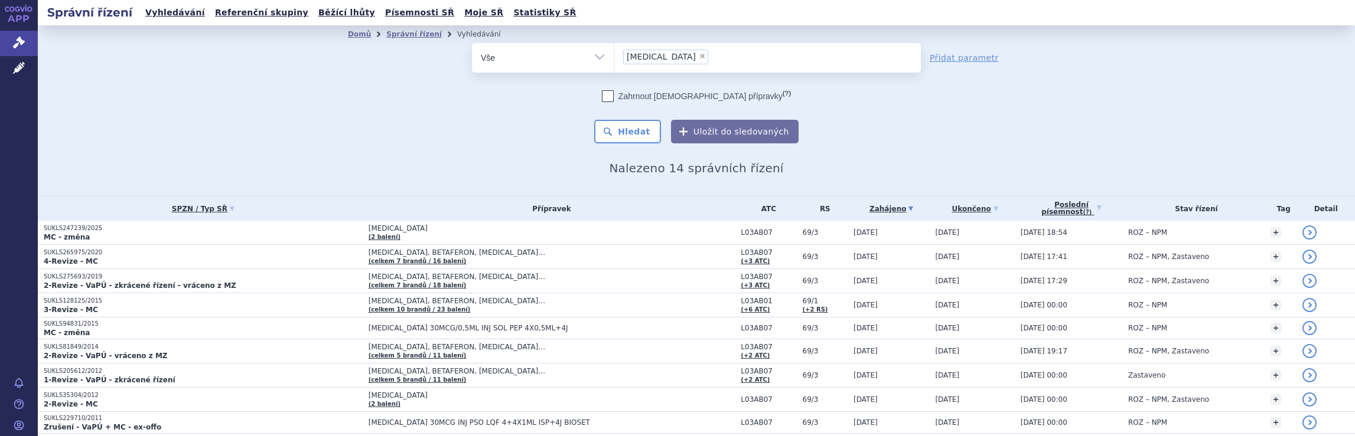
click at [693, 61] on ul "× [MEDICAL_DATA]" at bounding box center [767, 56] width 306 height 26
click at [614, 61] on select "[MEDICAL_DATA]" at bounding box center [614, 58] width 1 height 30
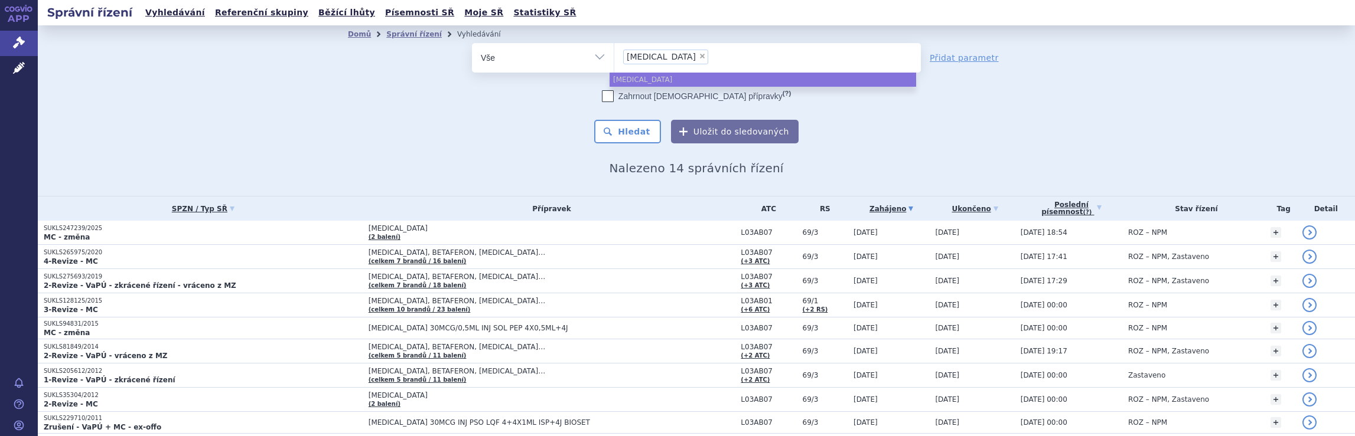
select select
type input "[MEDICAL_DATA]"
type input "av"
type input "a"
type input "pl"
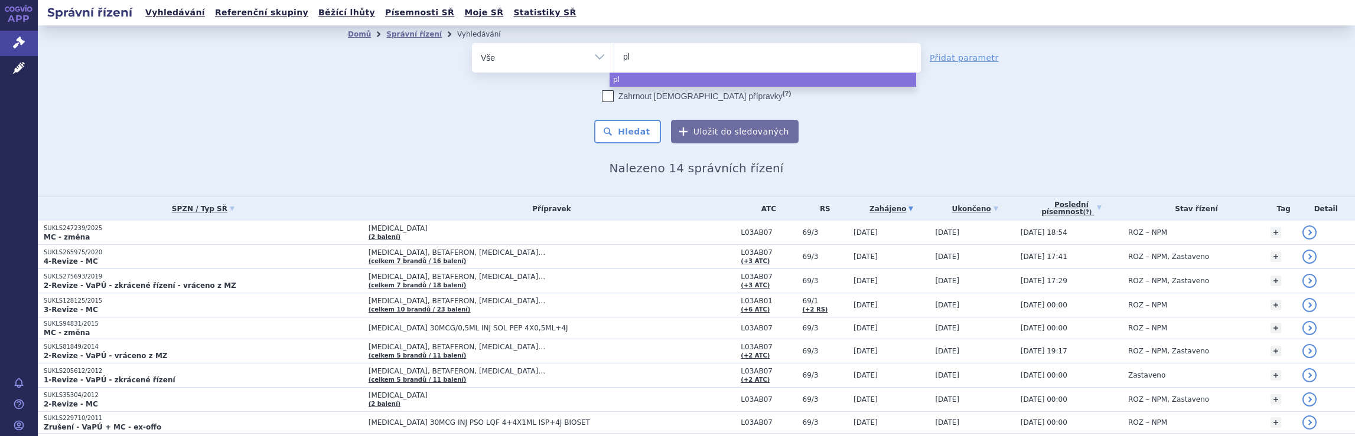
type input "ple"
type input "pleg"
type input "plegr"
type input "plegri"
type input "plegrid"
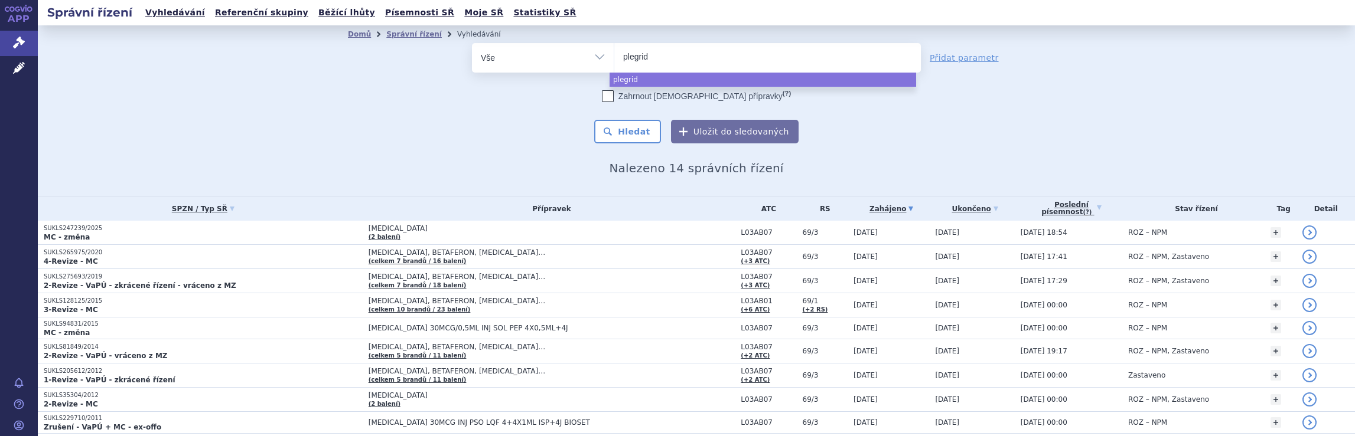
type input "[MEDICAL_DATA]"
select select "plegridy"
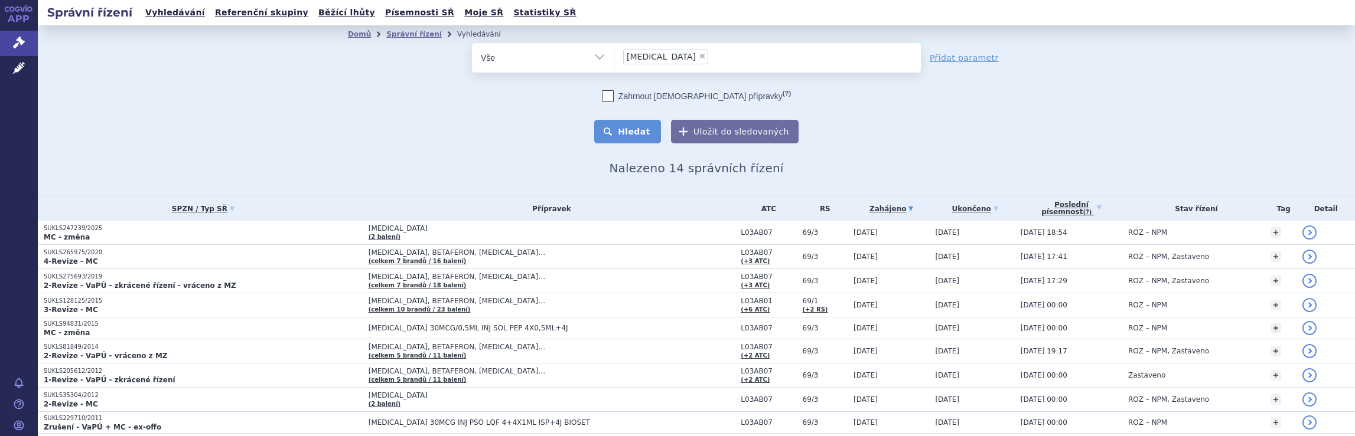
click at [620, 132] on button "Hledat" at bounding box center [627, 132] width 67 height 24
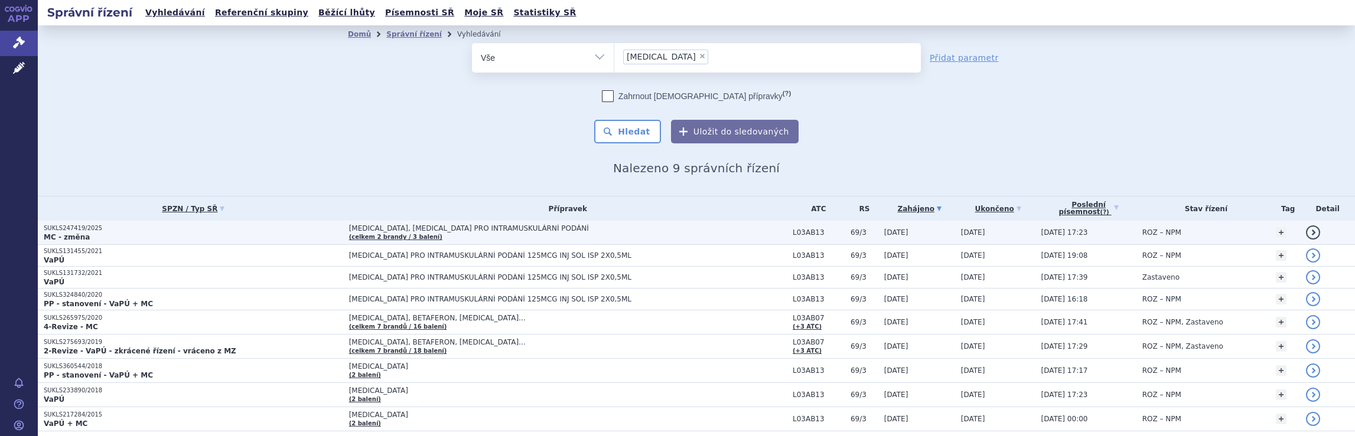
click at [686, 233] on td "[MEDICAL_DATA], [MEDICAL_DATA] PRO INTRAMUSKULÁRNÍ PODÁNÍ (celkem 2 brandy / 3 …" at bounding box center [564, 233] width 443 height 24
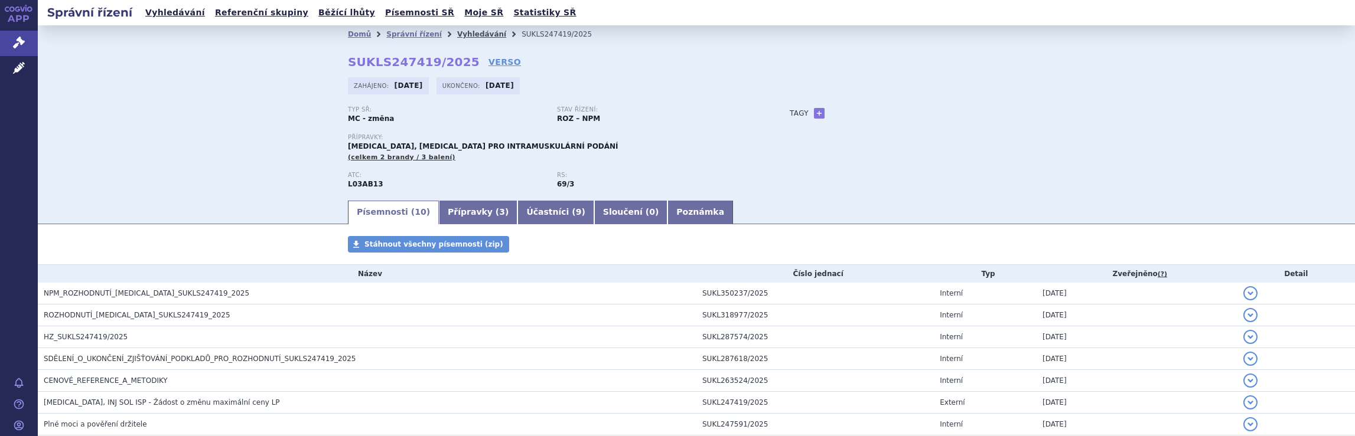
click at [467, 31] on link "Vyhledávání" at bounding box center [481, 34] width 49 height 8
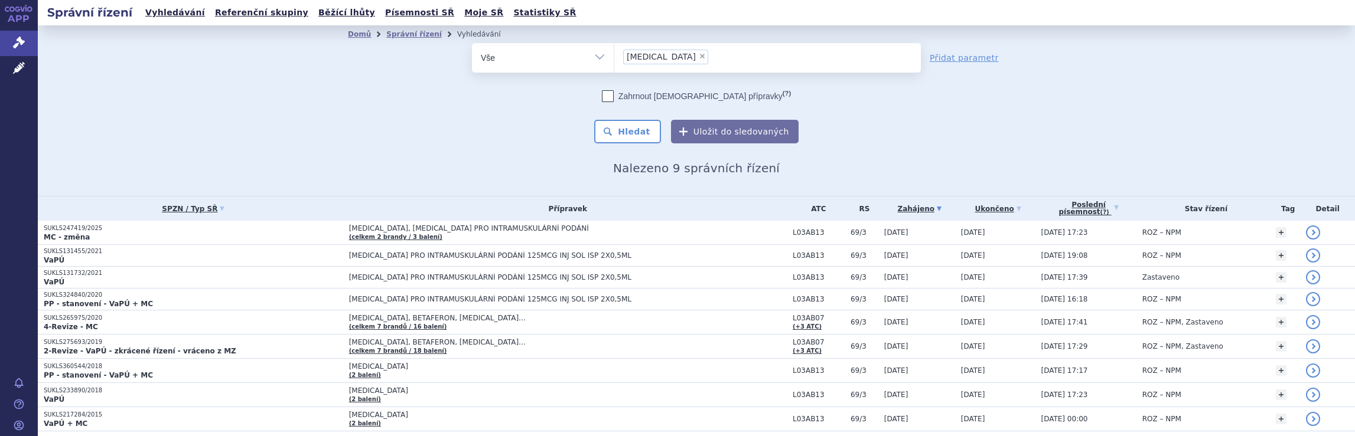
click at [687, 57] on ul "× plegridy" at bounding box center [767, 56] width 306 height 26
click at [614, 57] on select "plegridy" at bounding box center [614, 58] width 1 height 30
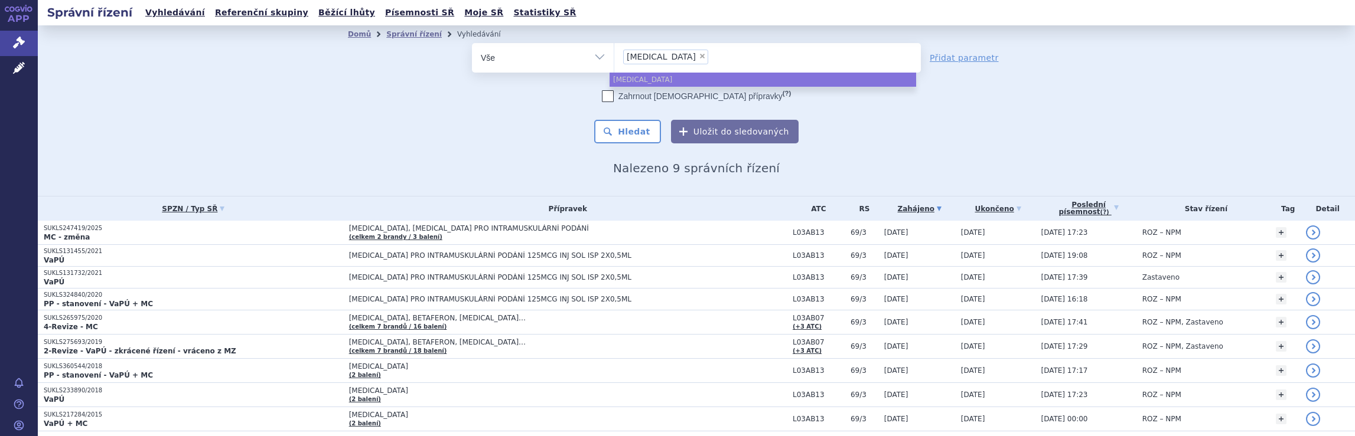
select select
type input "plegridy"
type input "pleg"
type input "p"
type input "o"
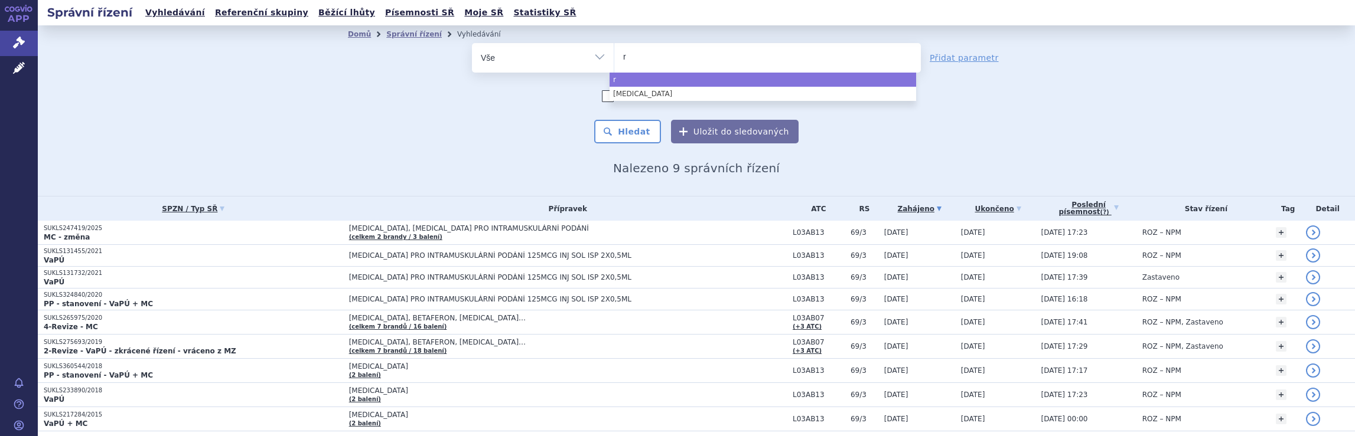
type input "ro"
type input "roc"
type input "roche"
select select "roche"
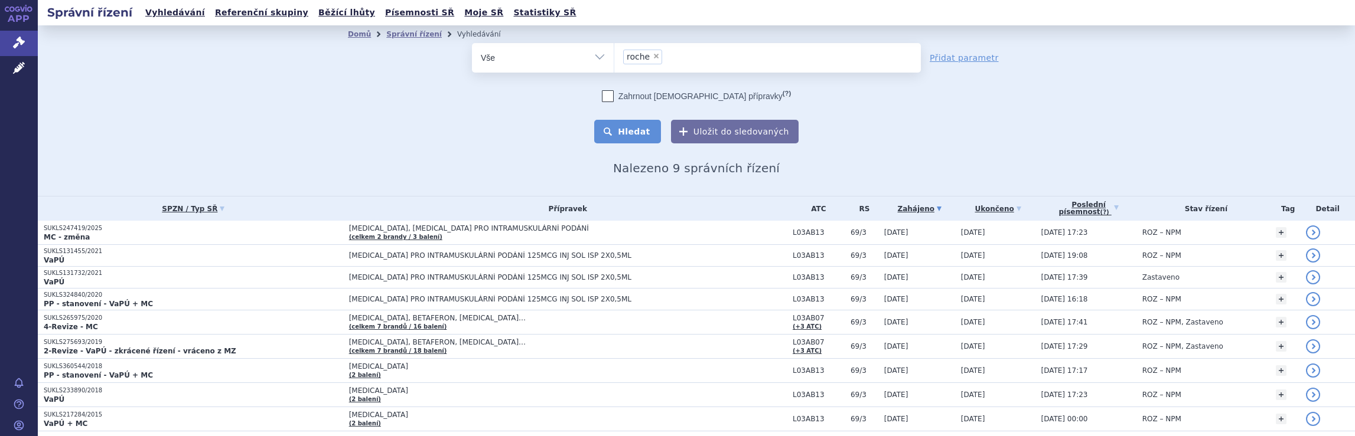
click at [646, 130] on button "Hledat" at bounding box center [627, 132] width 67 height 24
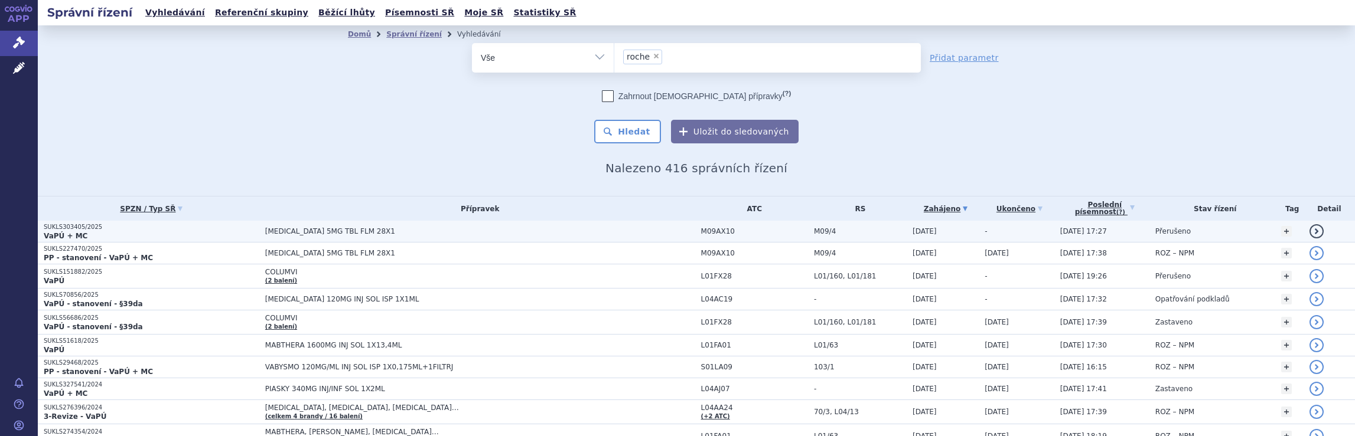
click at [634, 231] on span "[MEDICAL_DATA] 5MG TBL FLM 28X1" at bounding box center [480, 231] width 430 height 8
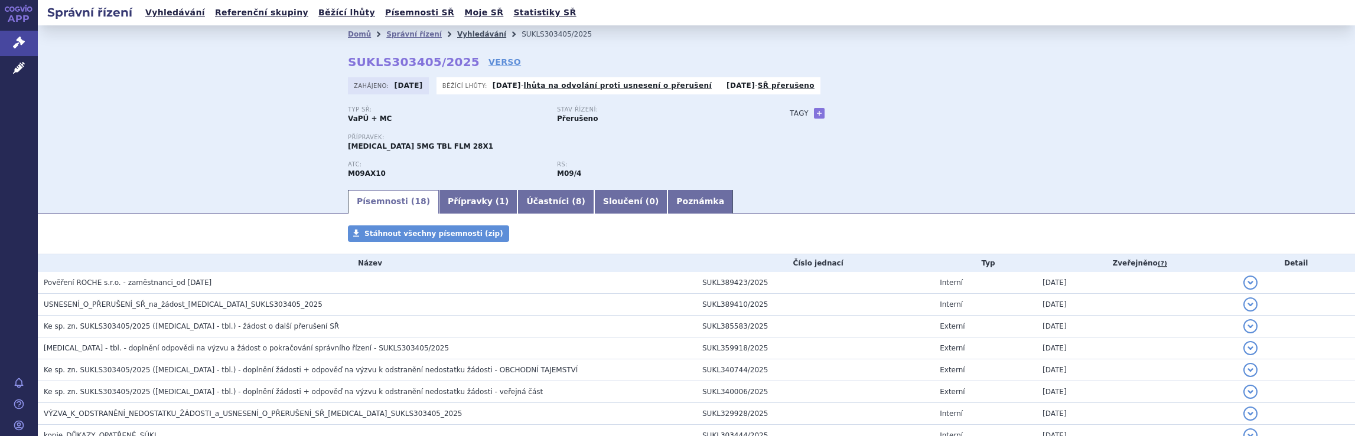
click at [464, 34] on link "Vyhledávání" at bounding box center [481, 34] width 49 height 8
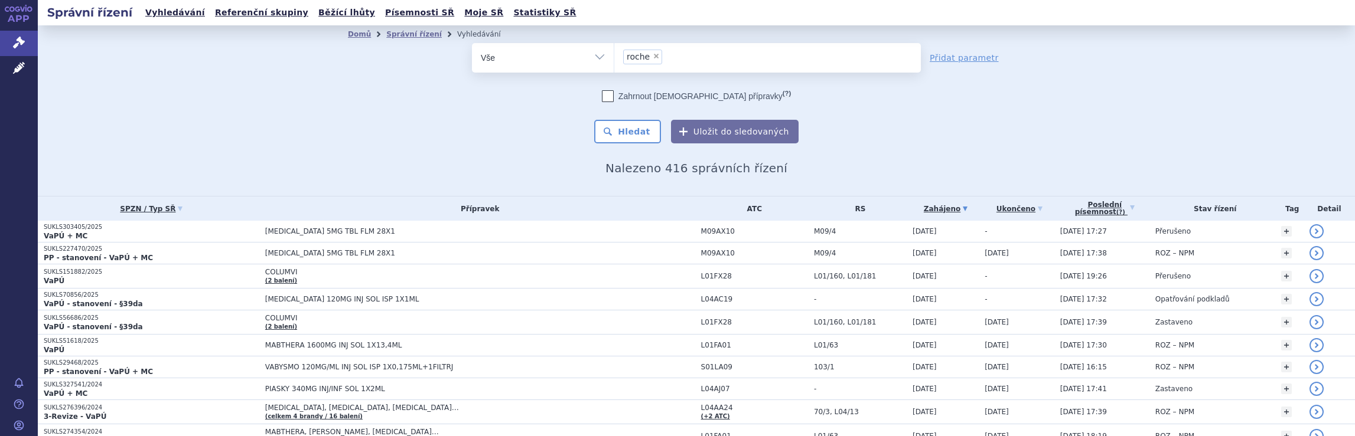
click at [696, 63] on ul "× roche" at bounding box center [767, 56] width 306 height 26
click at [614, 63] on select "roche" at bounding box center [614, 58] width 1 height 30
select select
type input "roche"
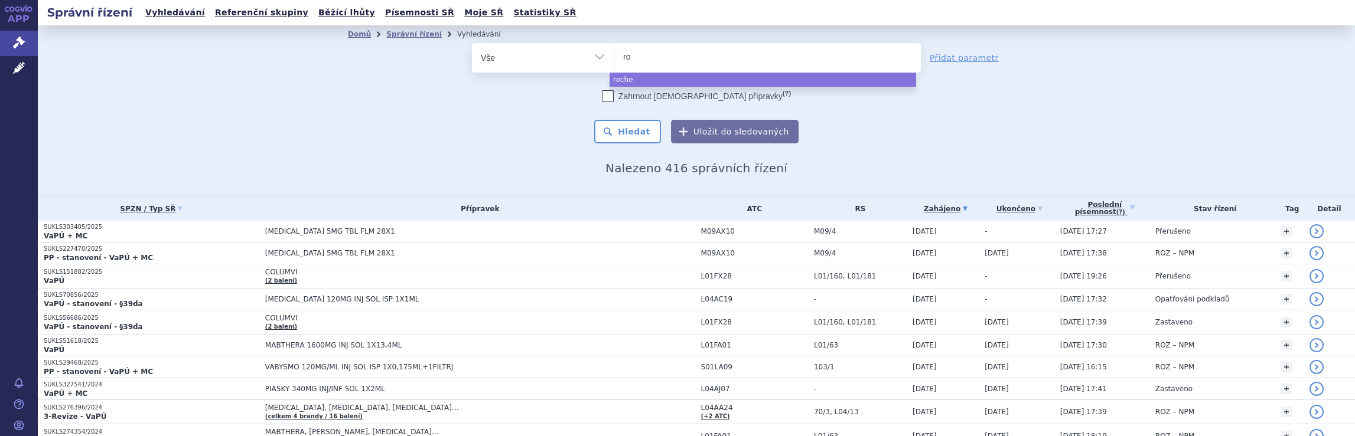
type input "r"
type input "no"
type input "nov"
type input "nova"
type input "novar"
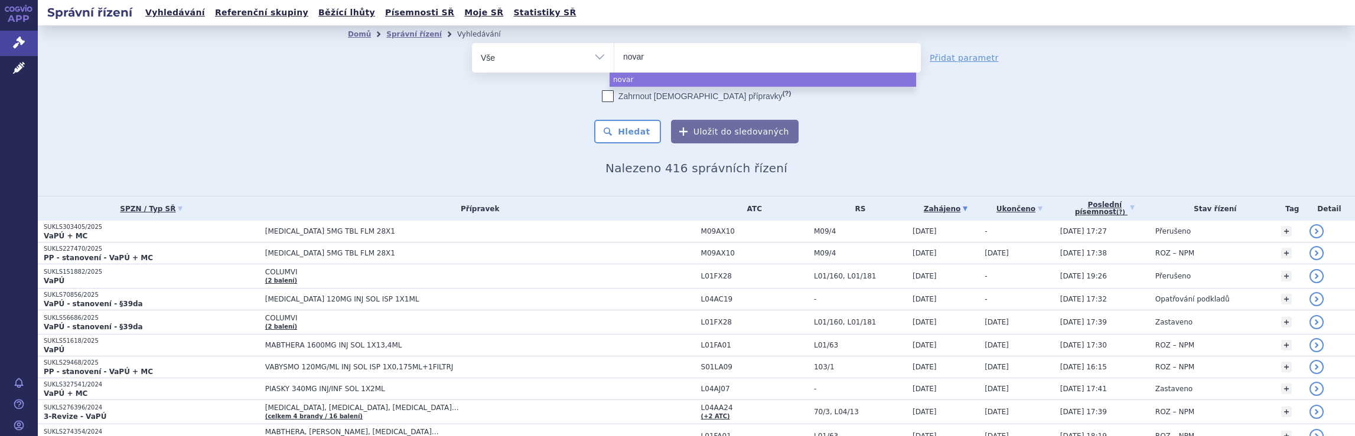
type input "novart"
type input "novarti"
type input "novartis"
select select "novartis"
click at [628, 133] on button "Hledat" at bounding box center [627, 132] width 67 height 24
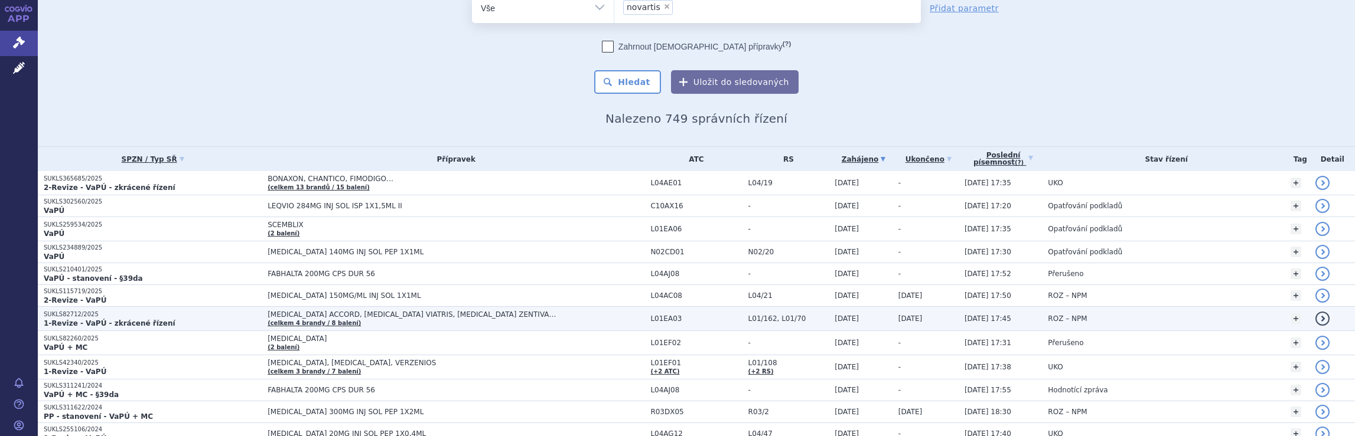
scroll to position [118, 0]
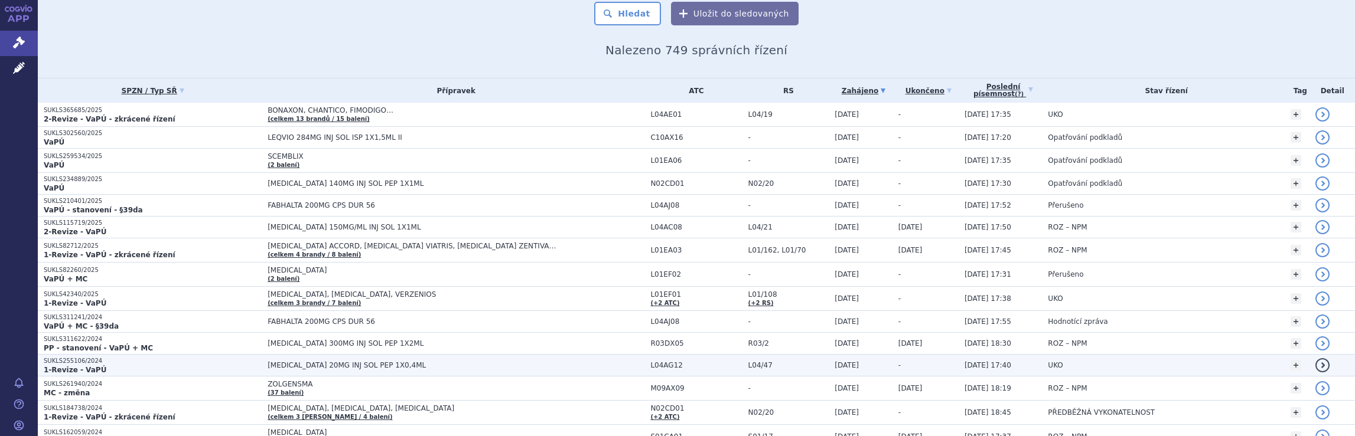
click at [576, 363] on span "[MEDICAL_DATA] 20MG INJ SOL PEP 1X0,4ML" at bounding box center [455, 365] width 377 height 8
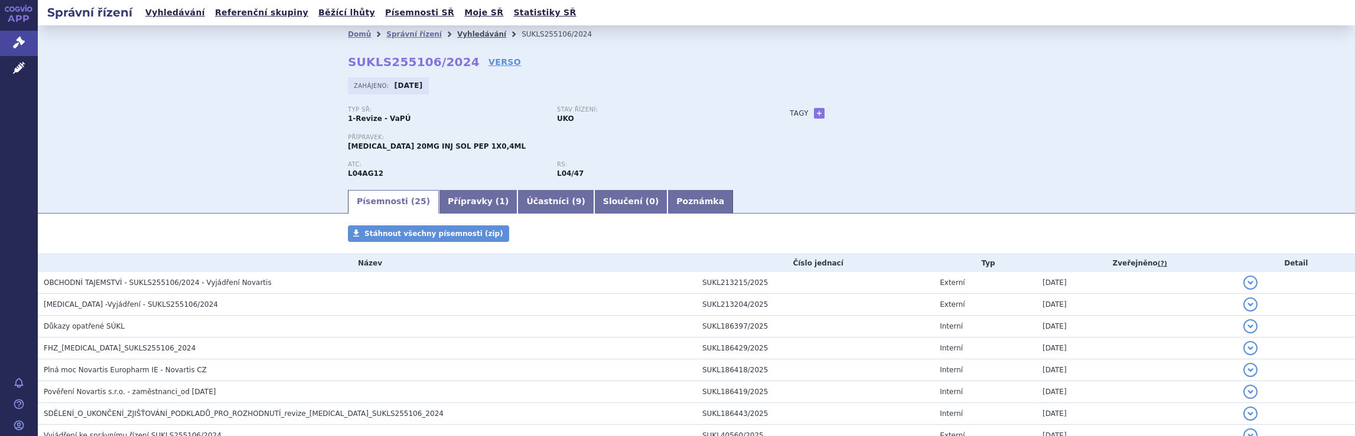
click at [461, 35] on link "Vyhledávání" at bounding box center [481, 34] width 49 height 8
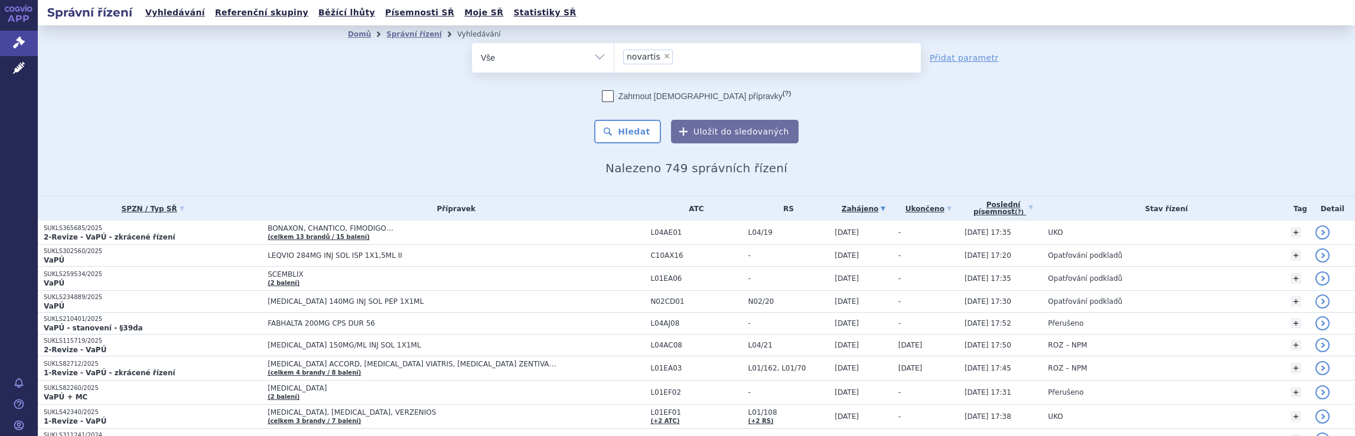
click at [684, 58] on ul "× novartis" at bounding box center [767, 56] width 306 height 26
click at [614, 58] on select "novartis" at bounding box center [614, 58] width 1 height 30
select select
type input "novartis"
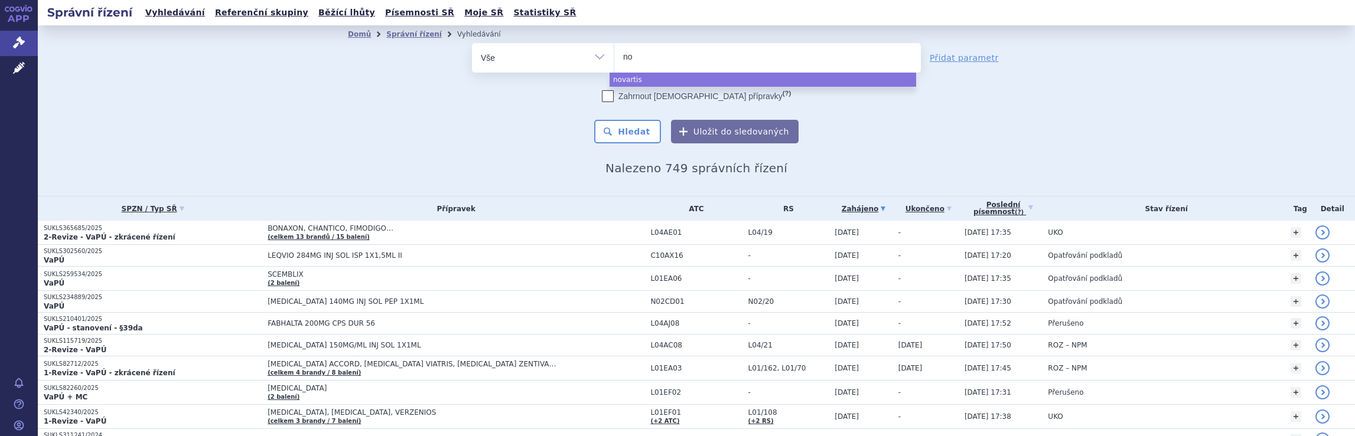
type input "n"
type input "me"
type input "mer"
type input "merc"
type input "merck"
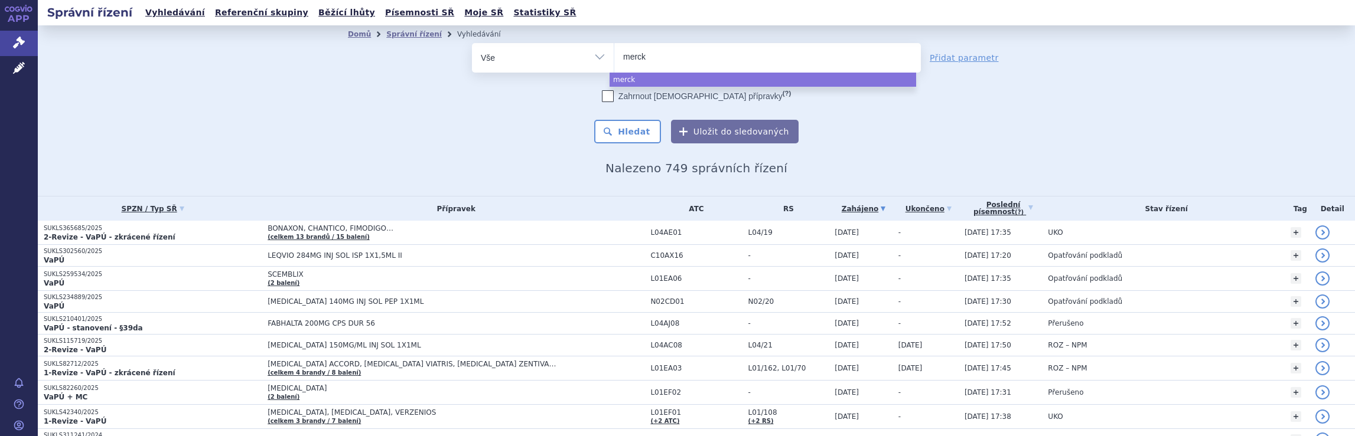
type input "merck"
type input "merck s"
type input "merck sp"
type input "merck spo"
type input "merck spol"
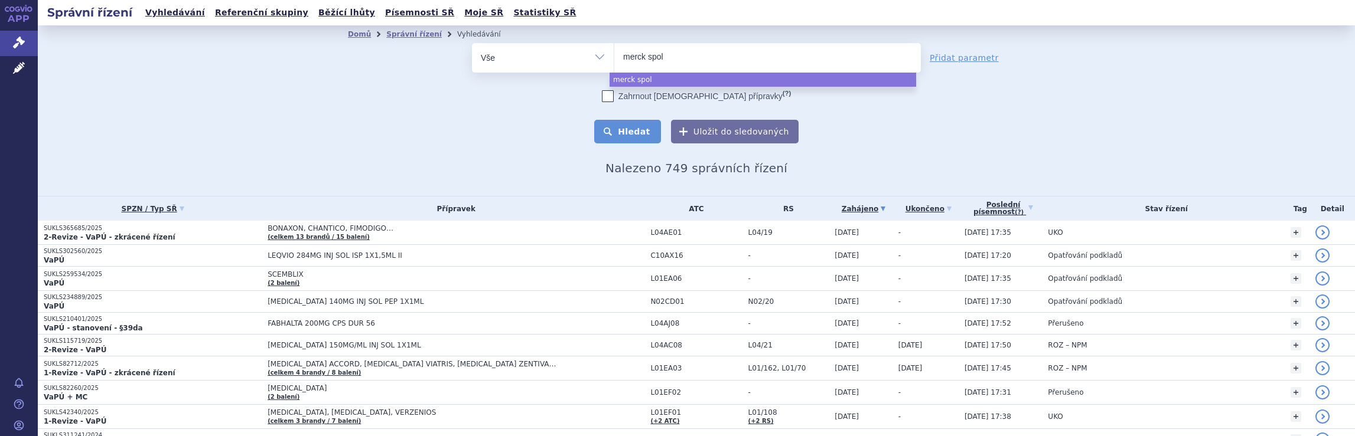
select select "merck spol"
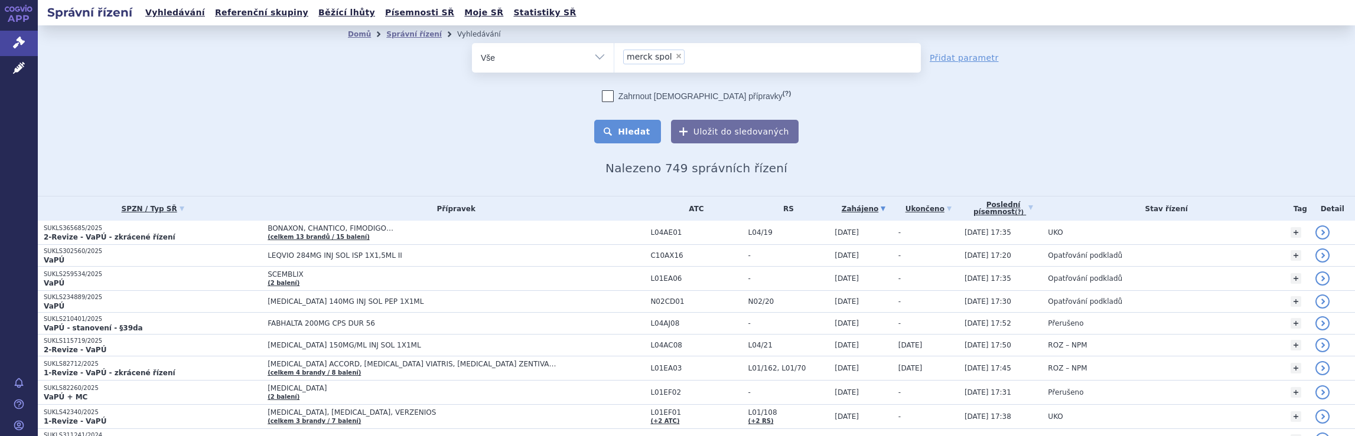
click at [622, 132] on button "Hledat" at bounding box center [627, 132] width 67 height 24
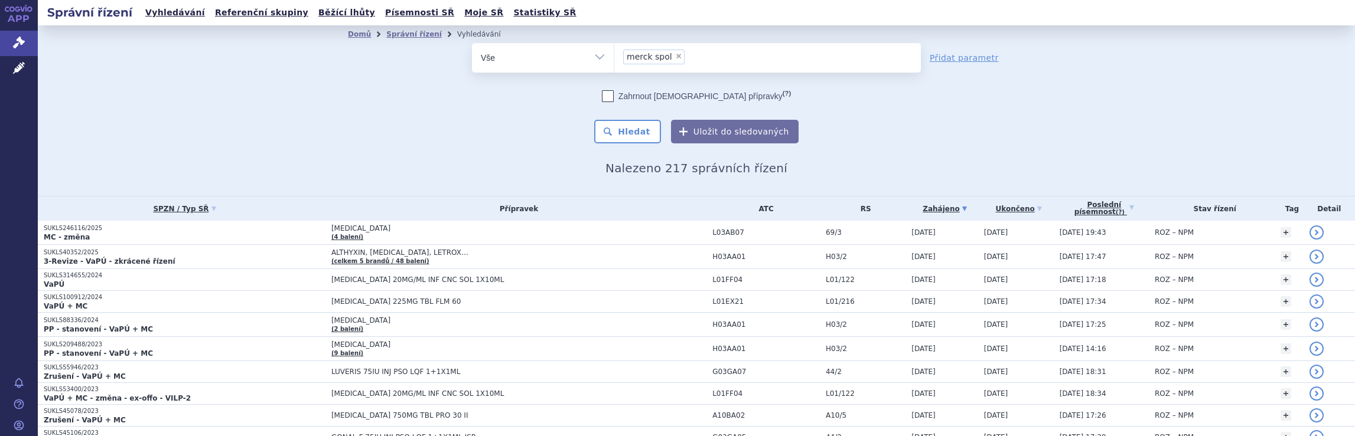
click at [710, 54] on ul "× merck spol" at bounding box center [767, 56] width 306 height 26
click at [614, 54] on select "merck spol" at bounding box center [614, 58] width 1 height 30
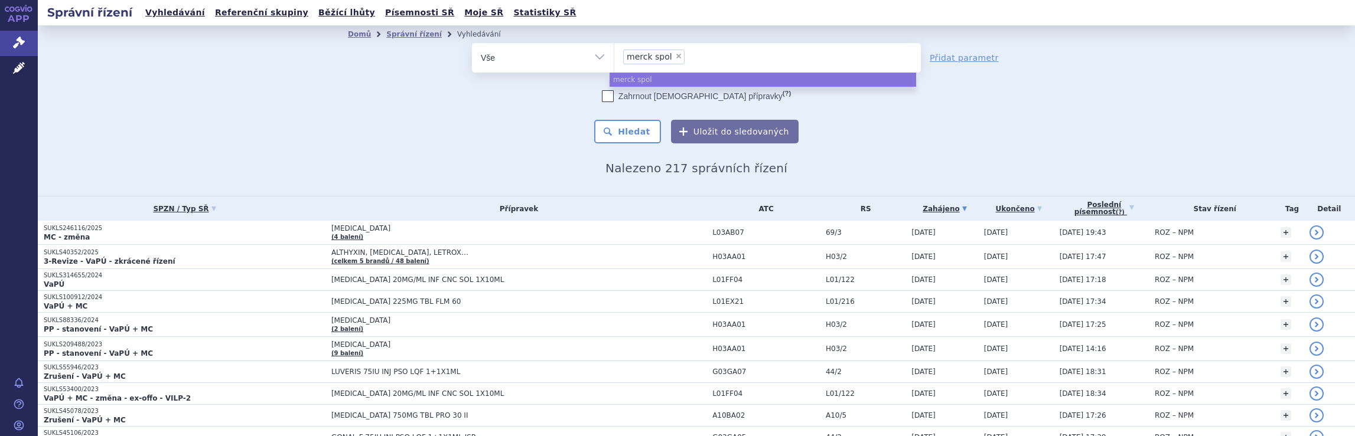
select select
type input "merck spol"
type input "merck"
type input "m"
type input "ja"
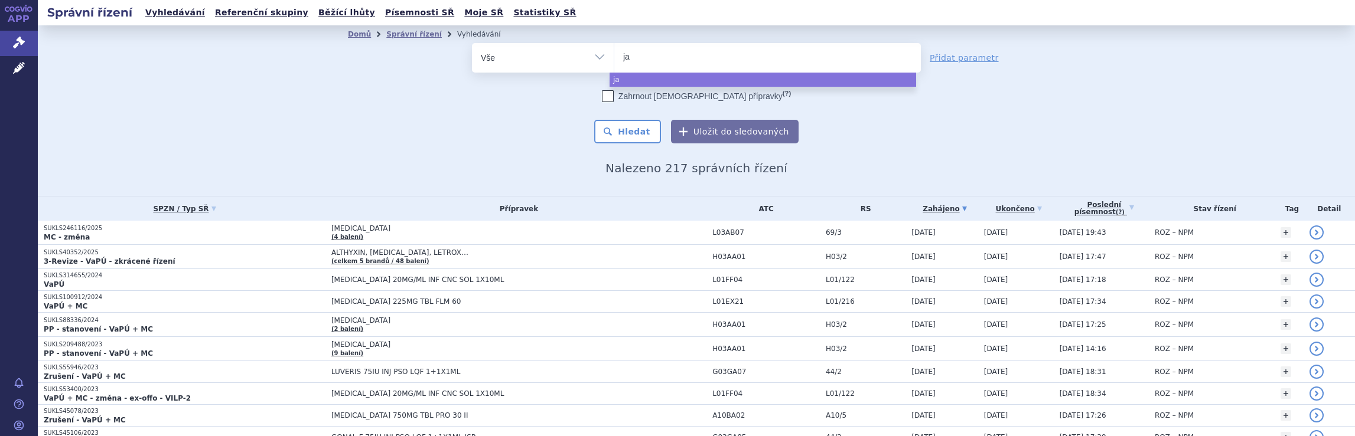
type input "jan"
type input "janss"
type input "jansse"
type input "janssen"
select select "janssen"
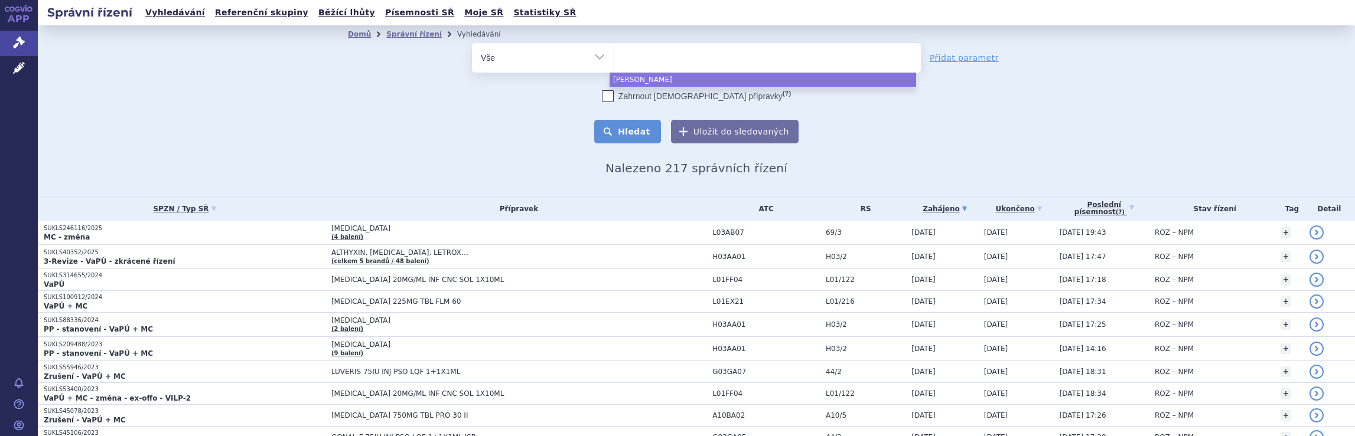
click at [621, 130] on button "Hledat" at bounding box center [627, 132] width 67 height 24
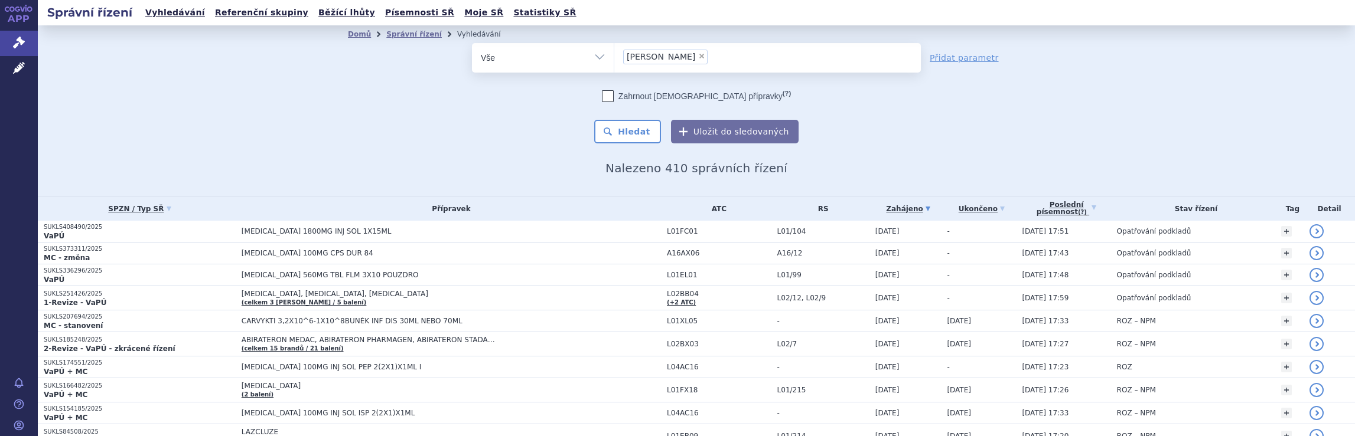
click at [691, 55] on ul "× [PERSON_NAME]" at bounding box center [767, 56] width 306 height 26
click at [614, 55] on select "[PERSON_NAME]" at bounding box center [614, 58] width 1 height 30
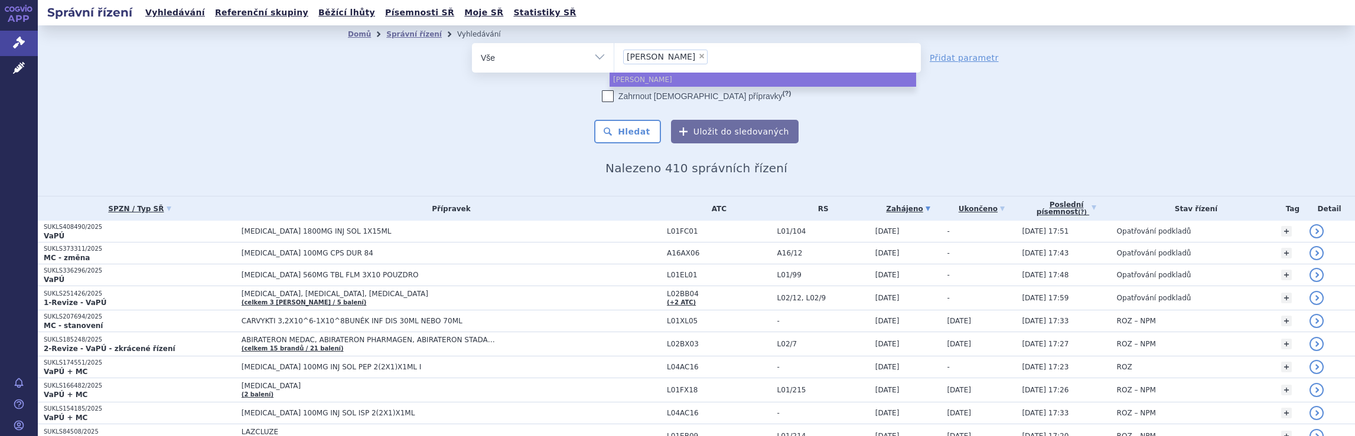
select select
type input "janssen"
type input "jans"
type input "j"
type input "br"
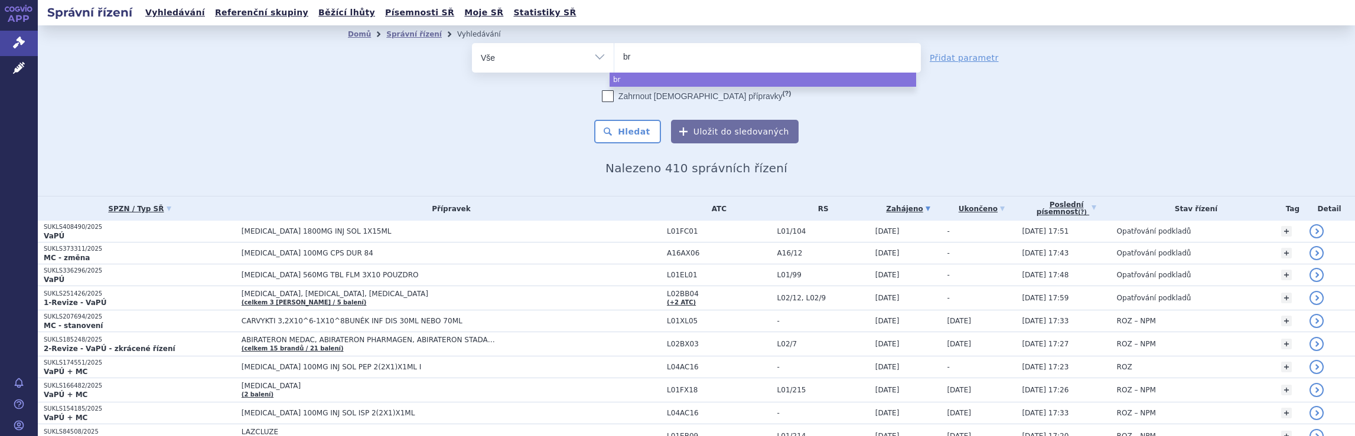
type input "bri"
type input "bris"
type input "brist"
type input "bristo"
type input "[GEOGRAPHIC_DATA]"
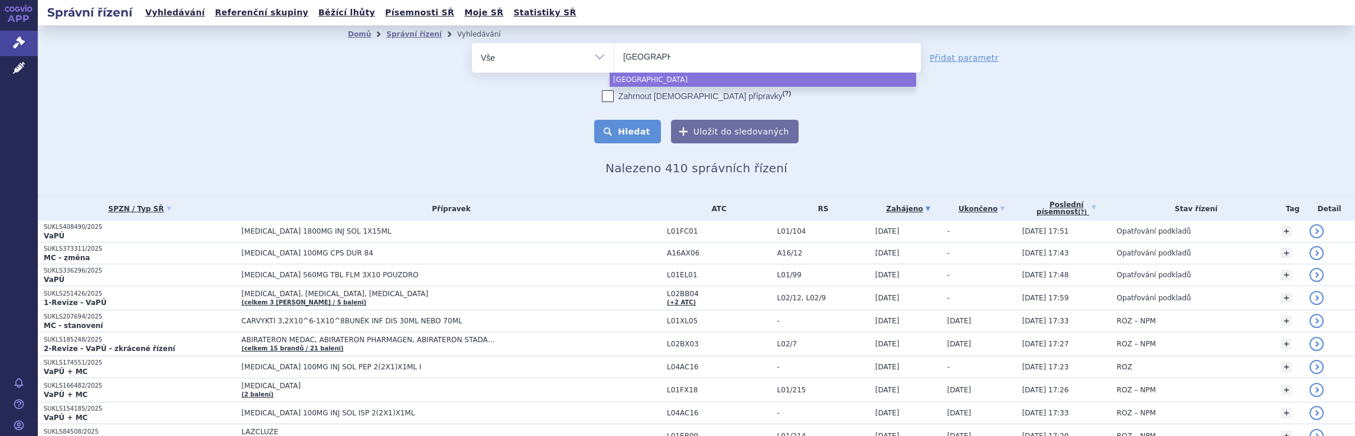
select select "[GEOGRAPHIC_DATA]"
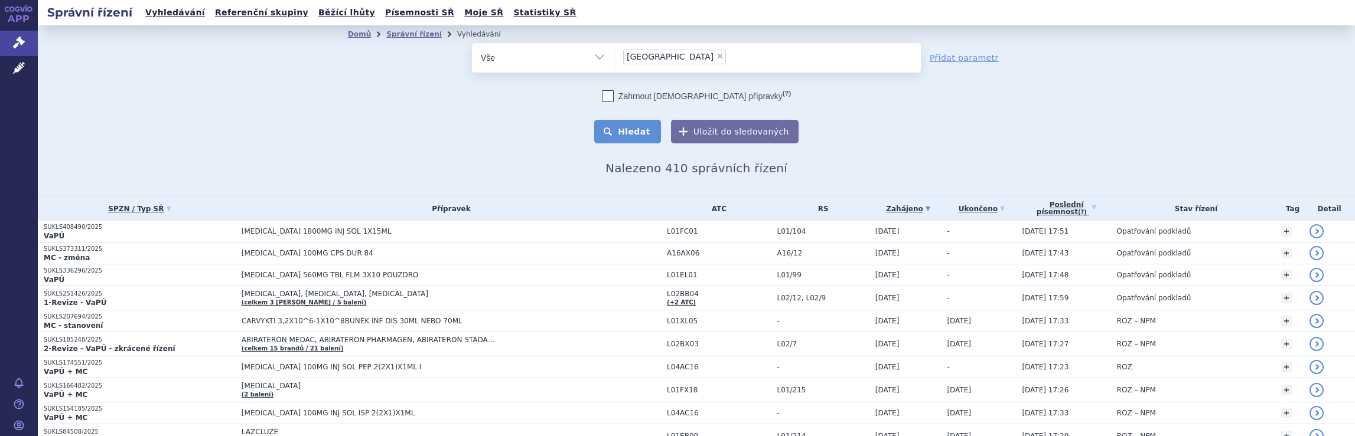
click at [635, 133] on button "Hledat" at bounding box center [627, 132] width 67 height 24
